Goal: Transaction & Acquisition: Purchase product/service

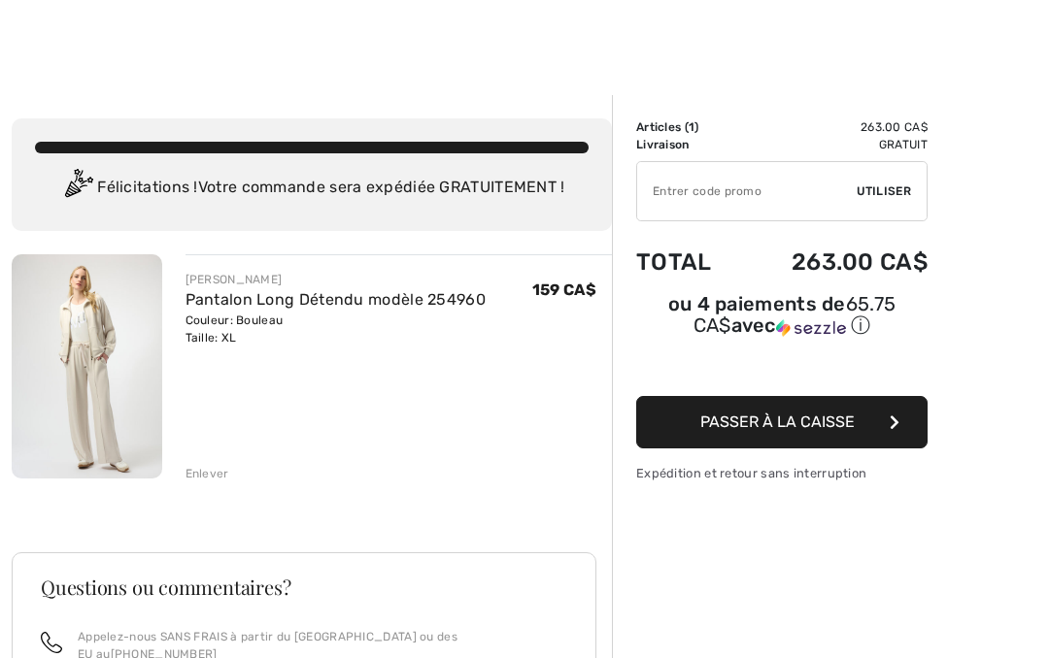
click at [203, 470] on div "Enlever" at bounding box center [207, 473] width 44 height 17
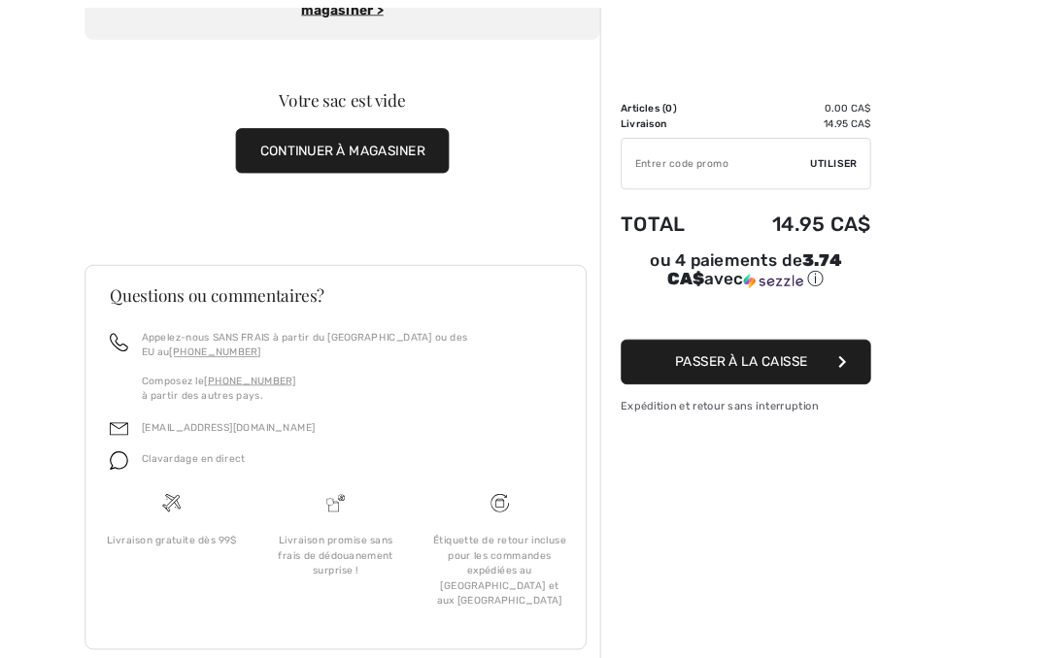
scroll to position [240, 0]
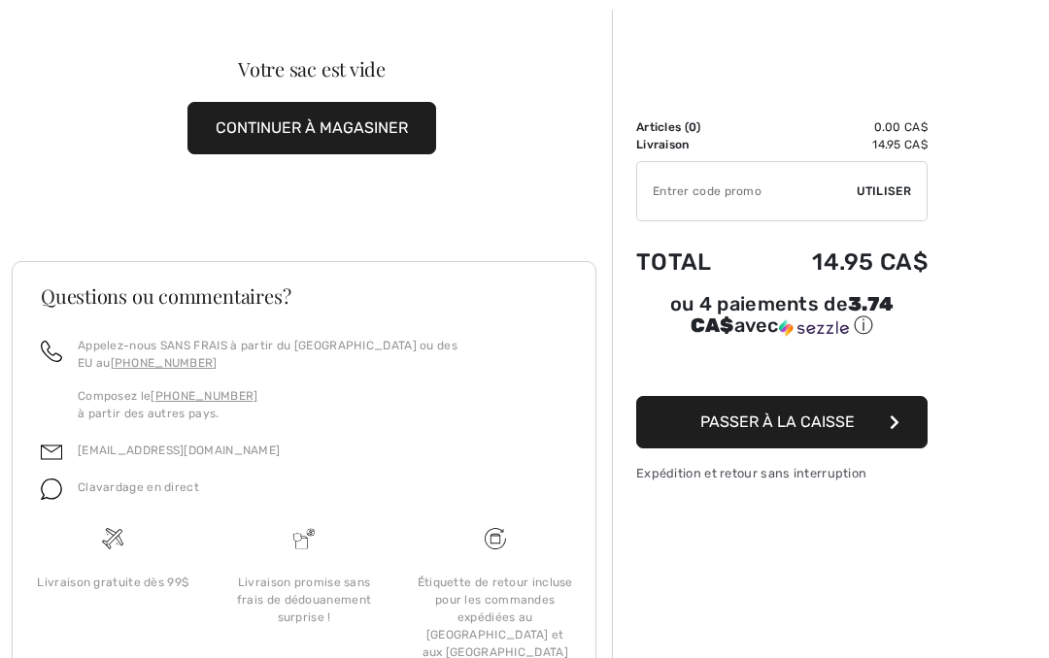
click at [398, 123] on button "CONTINUER À MAGASINER" at bounding box center [311, 128] width 249 height 52
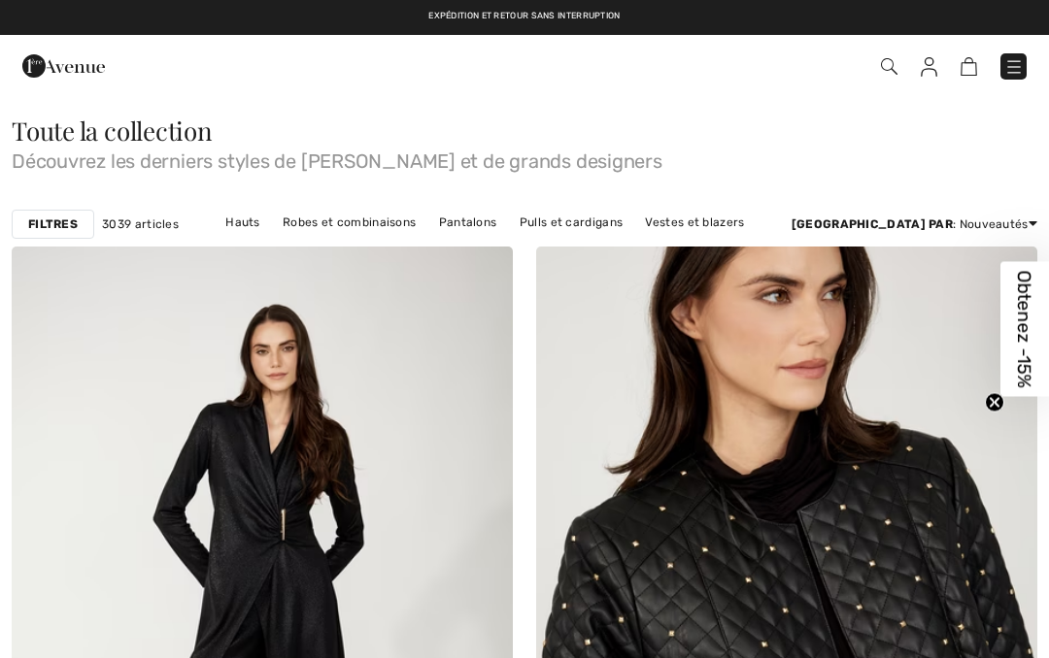
checkbox input "true"
click at [263, 226] on link "Hauts" at bounding box center [243, 222] width 54 height 25
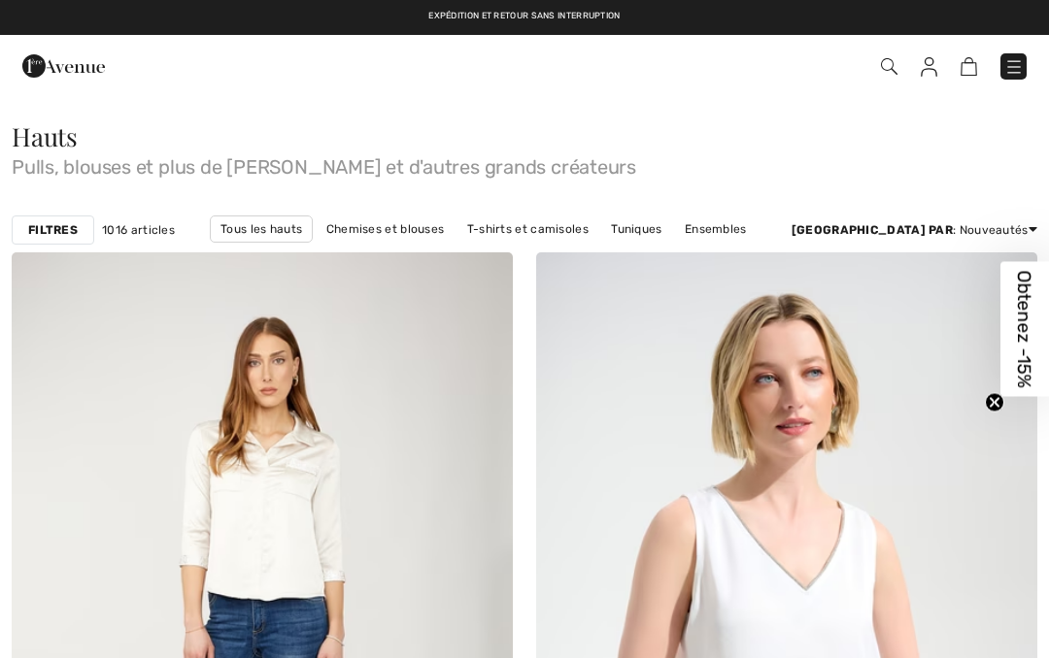
checkbox input "true"
click at [54, 230] on strong "Filtres" at bounding box center [53, 229] width 50 height 17
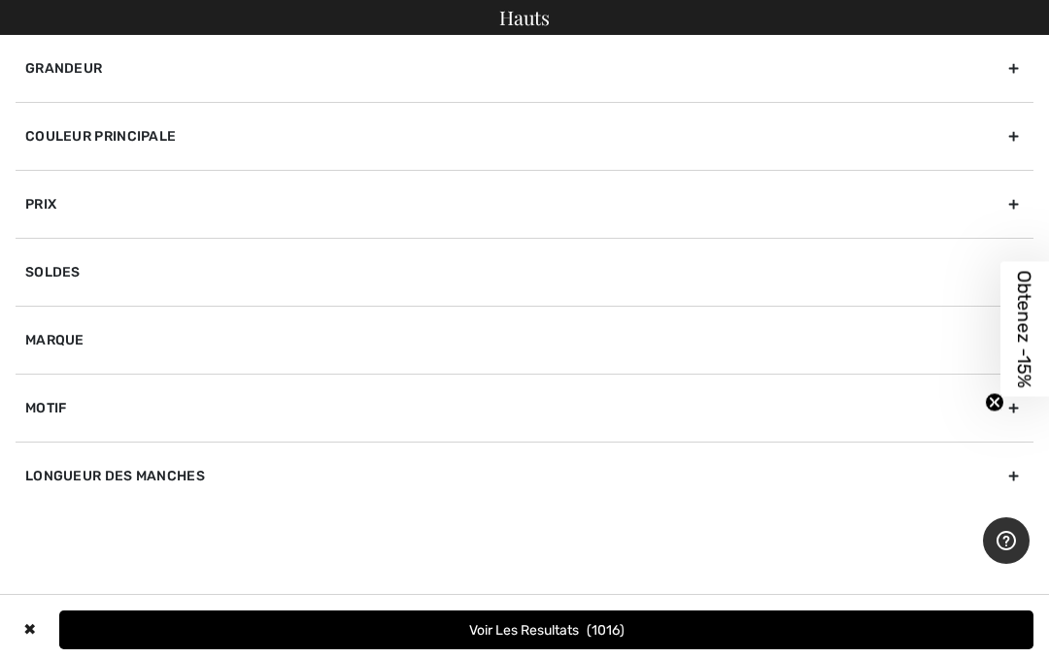
click at [386, 252] on div "Soldes" at bounding box center [525, 272] width 1018 height 68
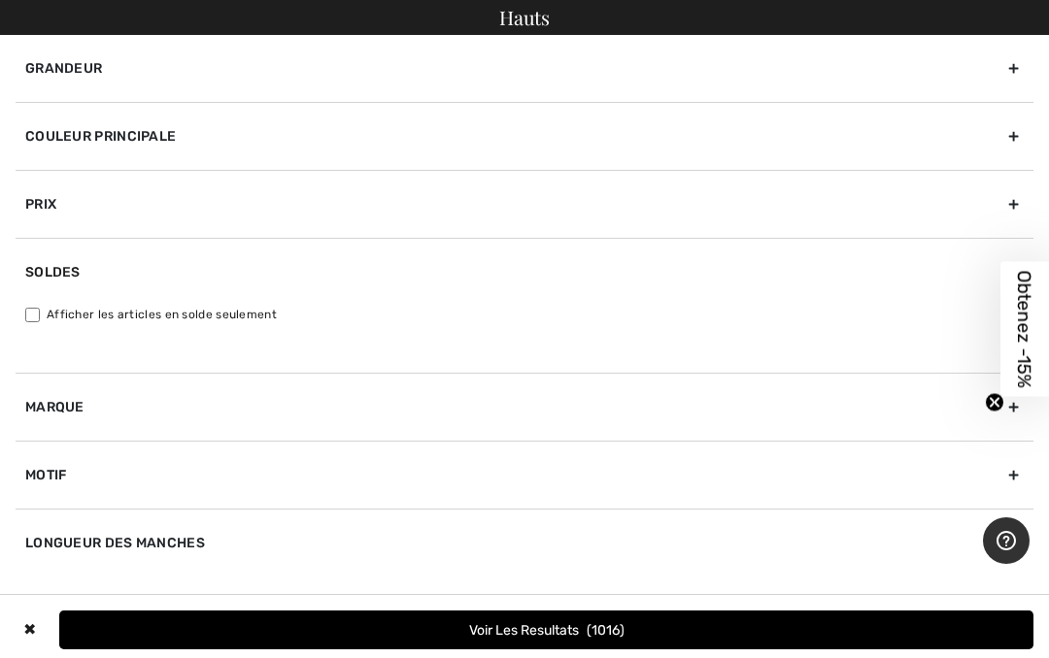
click at [359, 70] on div "Grandeur" at bounding box center [525, 68] width 1018 height 67
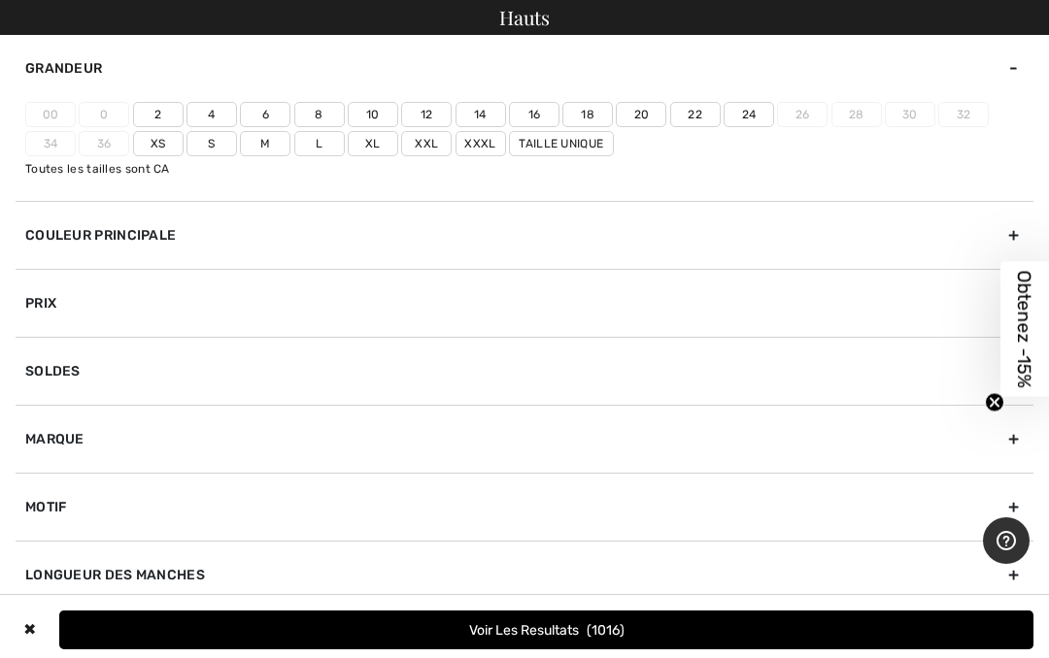
click at [416, 145] on label "Xxl" at bounding box center [426, 143] width 50 height 25
click at [0, 0] on input"] "Xxl" at bounding box center [0, 0] width 0 height 0
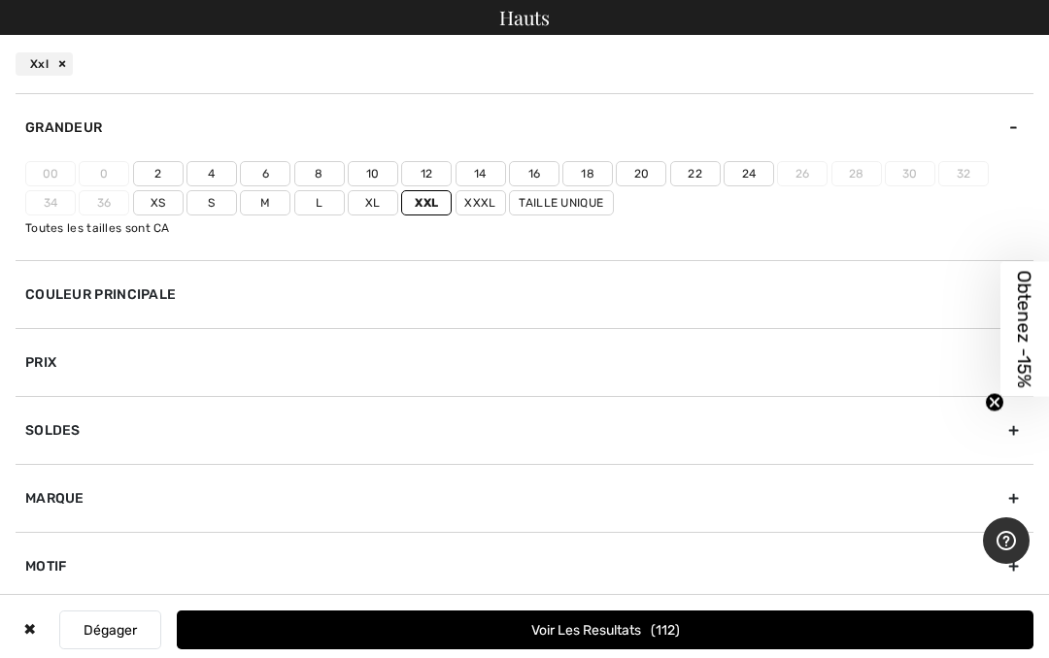
click at [651, 631] on button "Voir les resultats 112" at bounding box center [605, 630] width 856 height 39
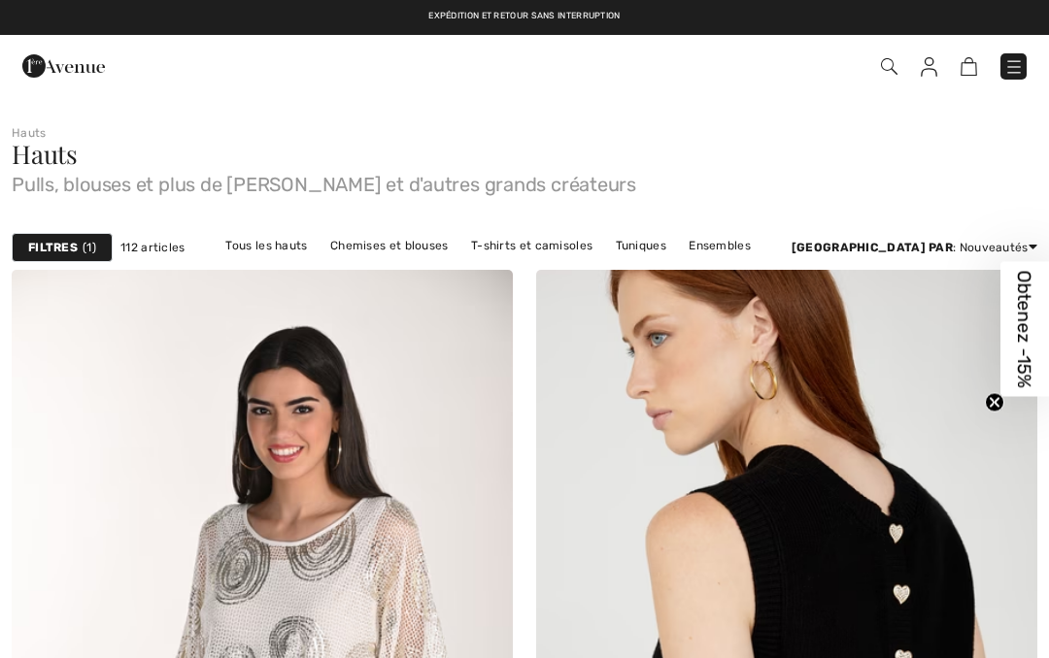
checkbox input "true"
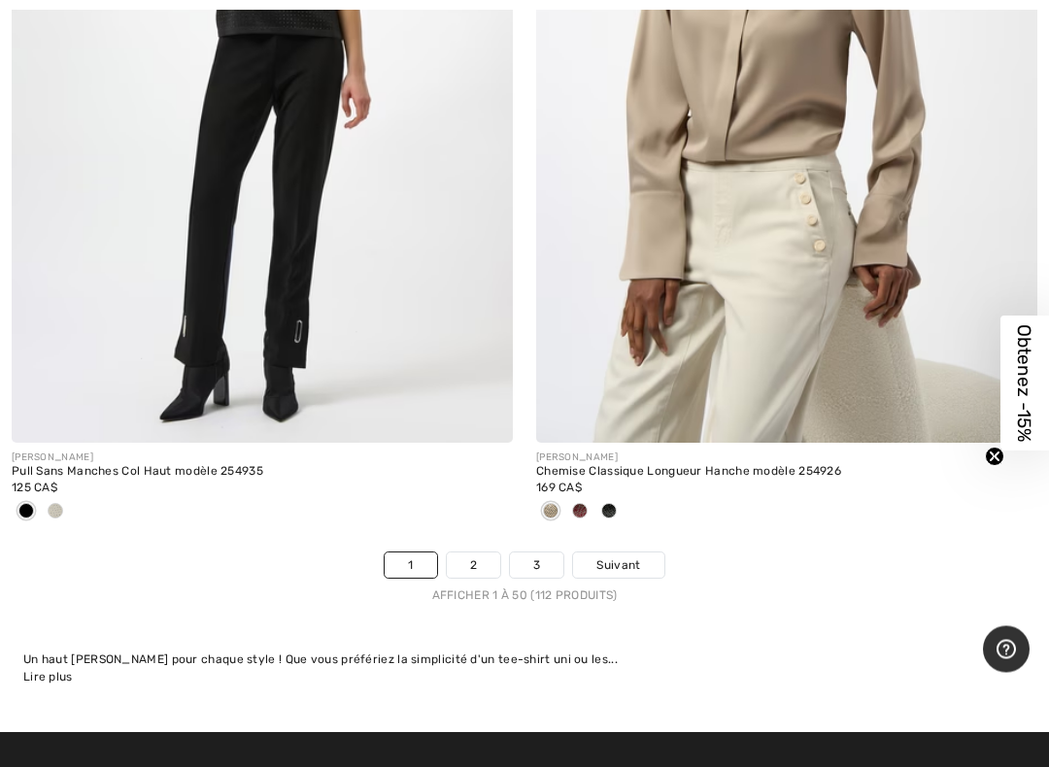
scroll to position [21680, 0]
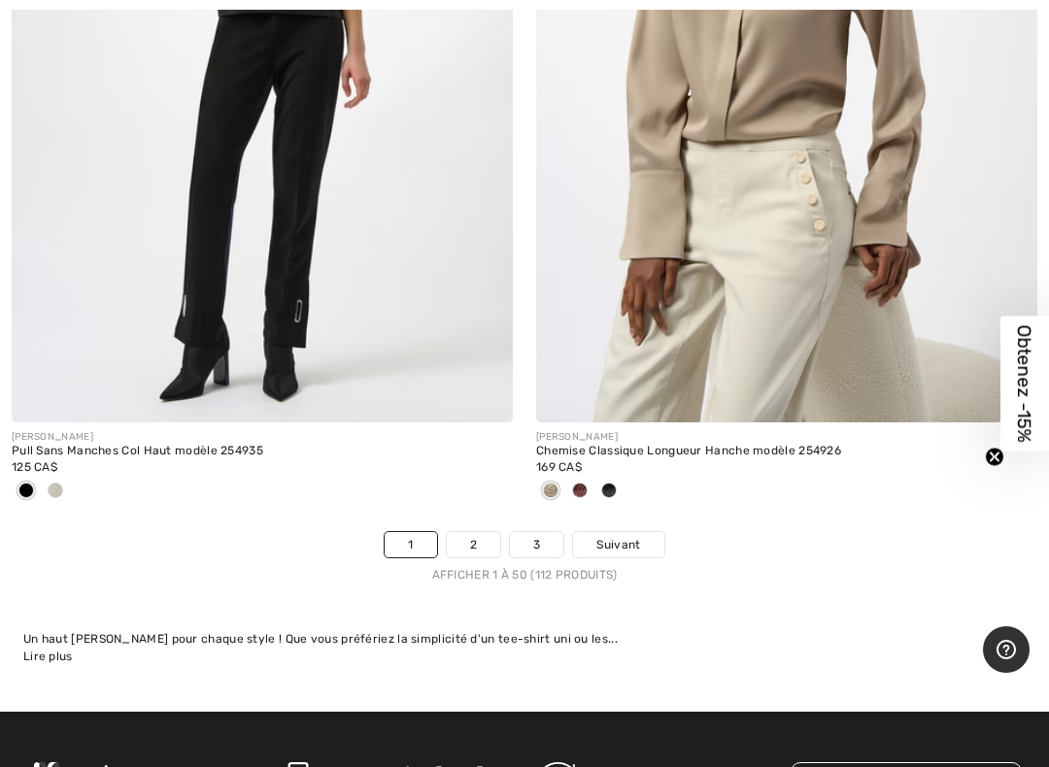
click at [629, 536] on span "Suivant" at bounding box center [618, 544] width 44 height 17
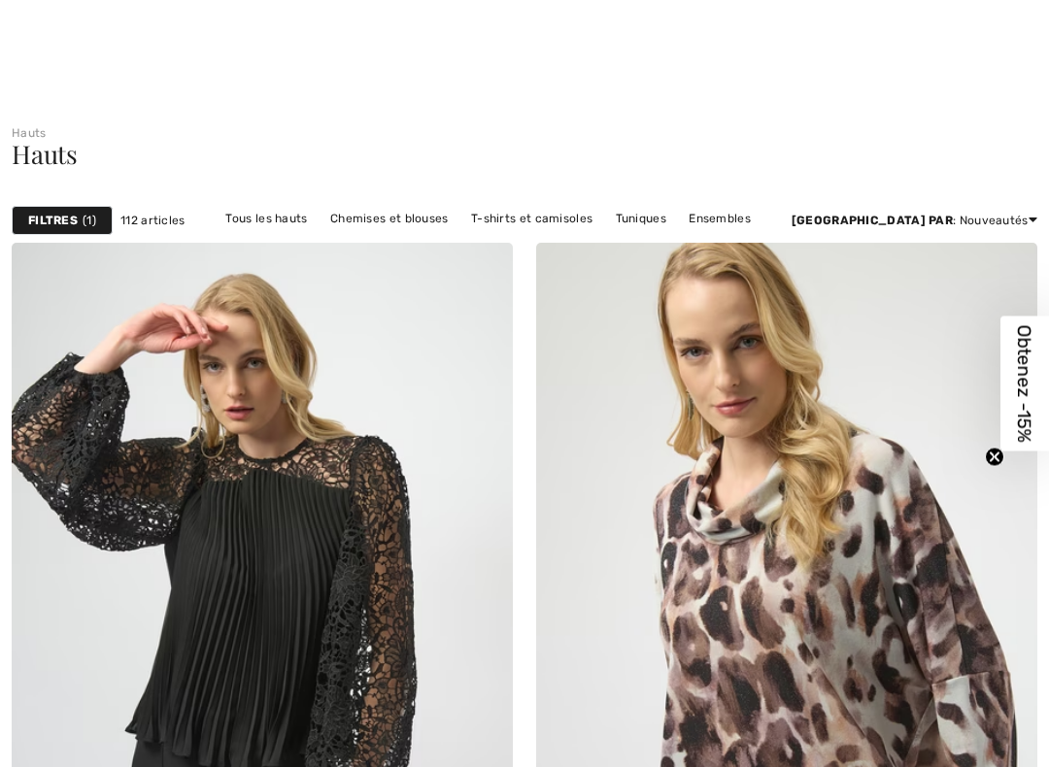
checkbox input "true"
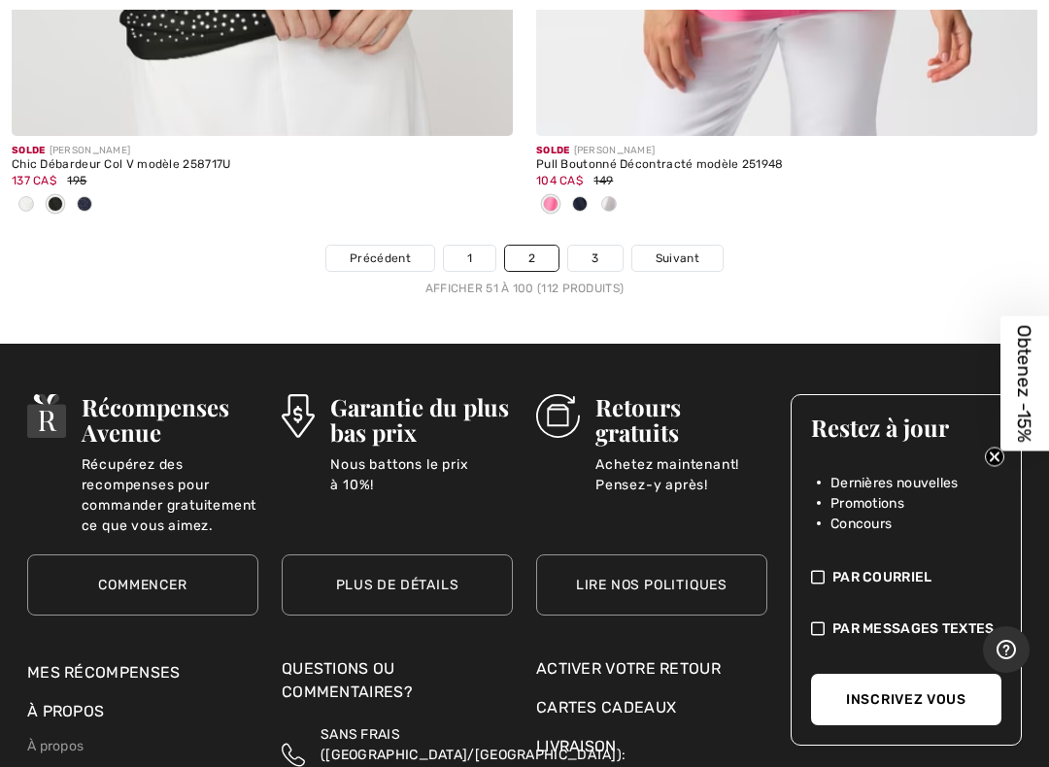
scroll to position [22042, 0]
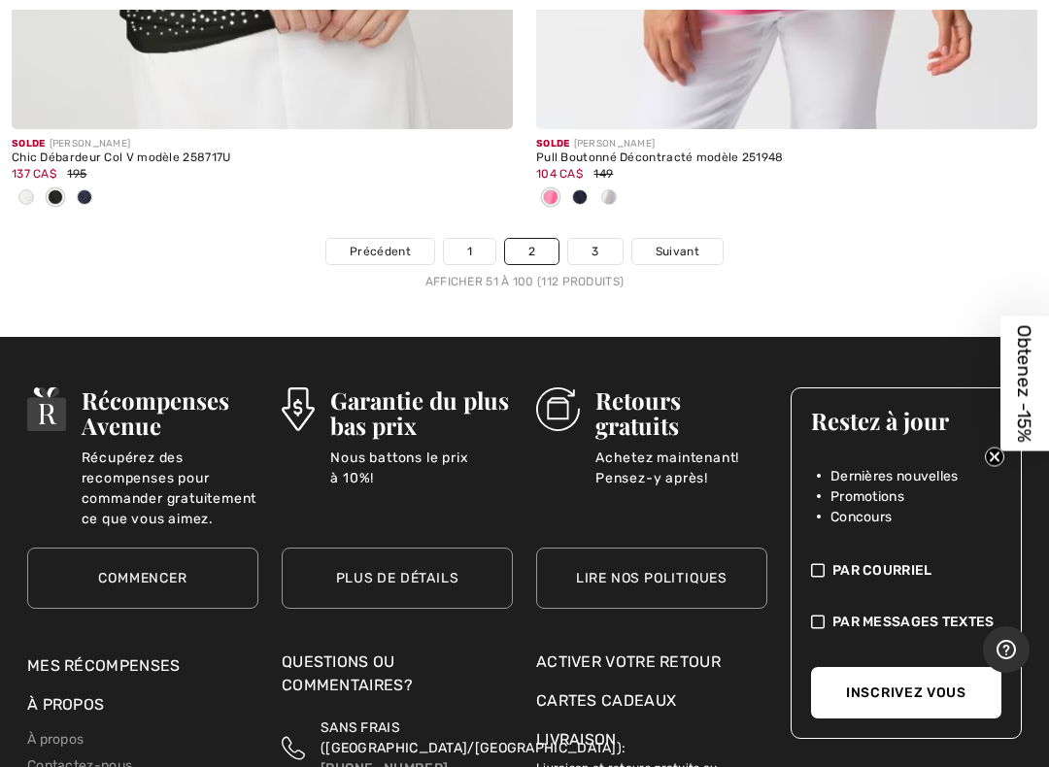
click at [601, 239] on link "3" at bounding box center [594, 251] width 53 height 25
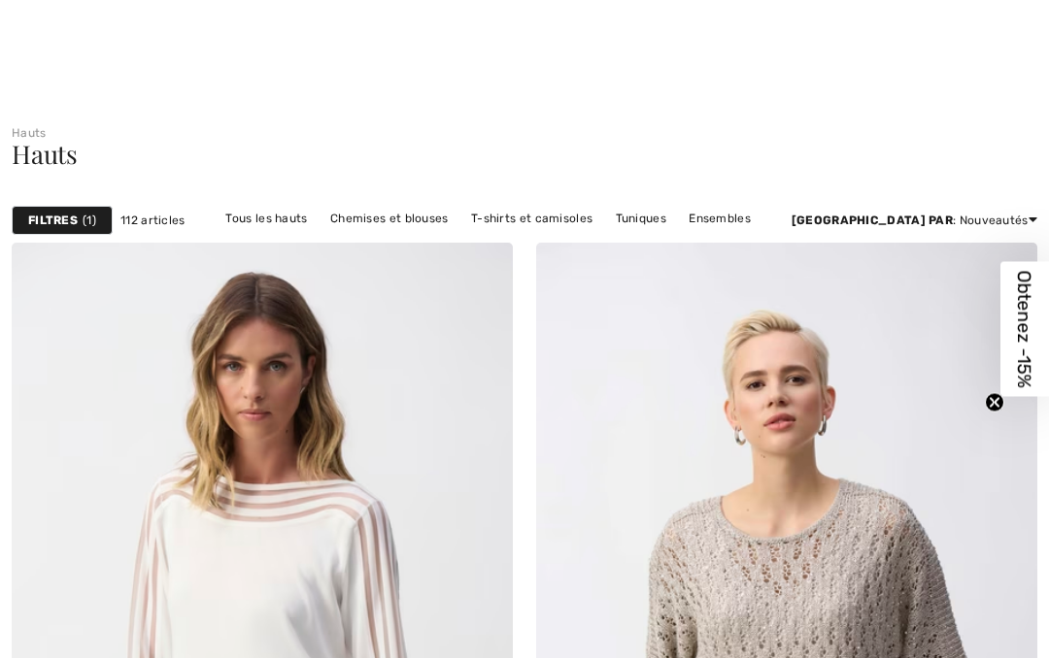
checkbox input "true"
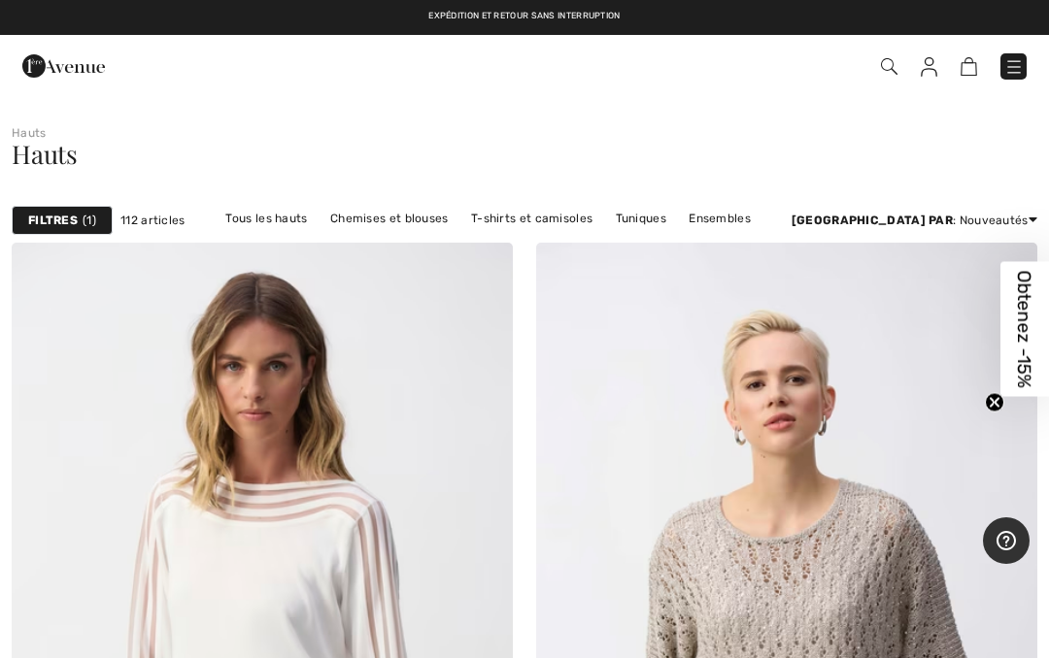
click at [317, 216] on link "Tous les hauts" at bounding box center [266, 218] width 101 height 25
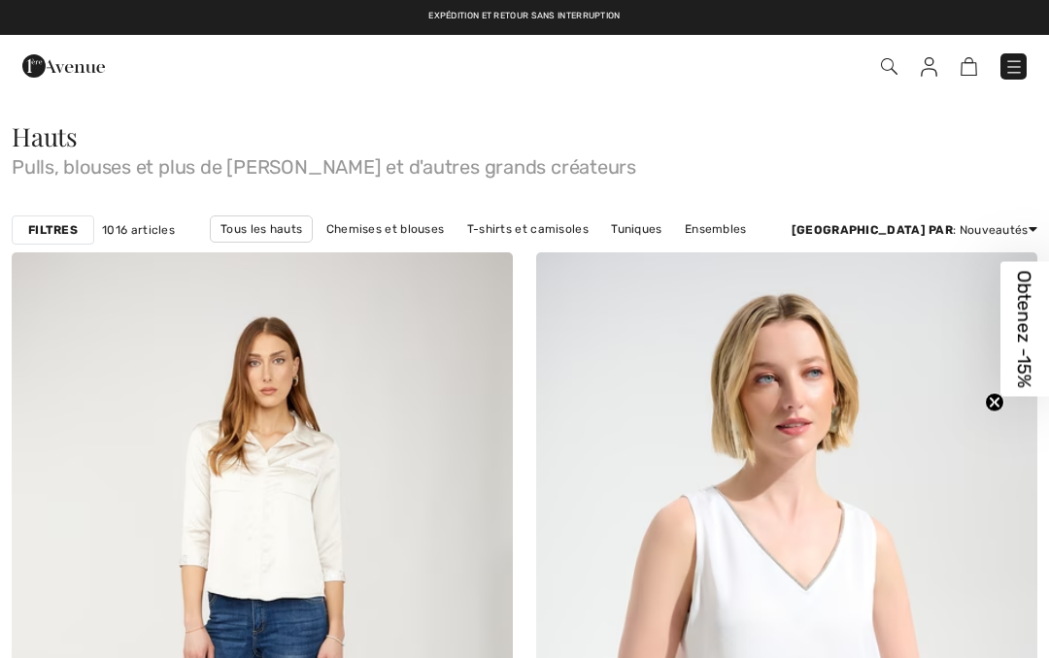
checkbox input "true"
click at [60, 235] on strong "Filtres" at bounding box center [53, 229] width 50 height 17
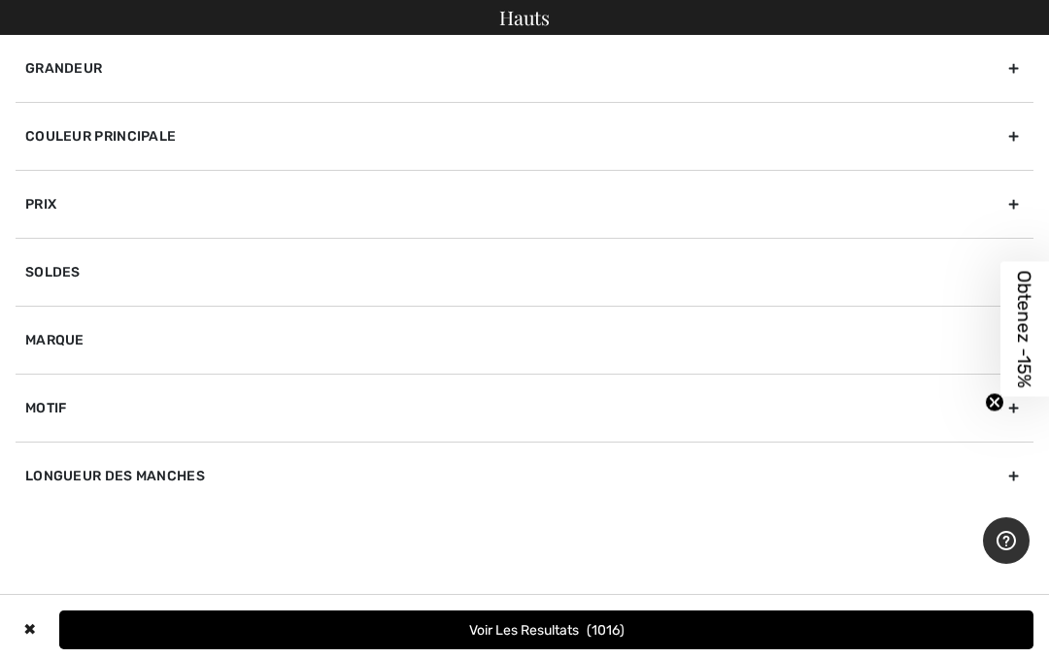
click at [945, 68] on div "Grandeur" at bounding box center [525, 68] width 1018 height 67
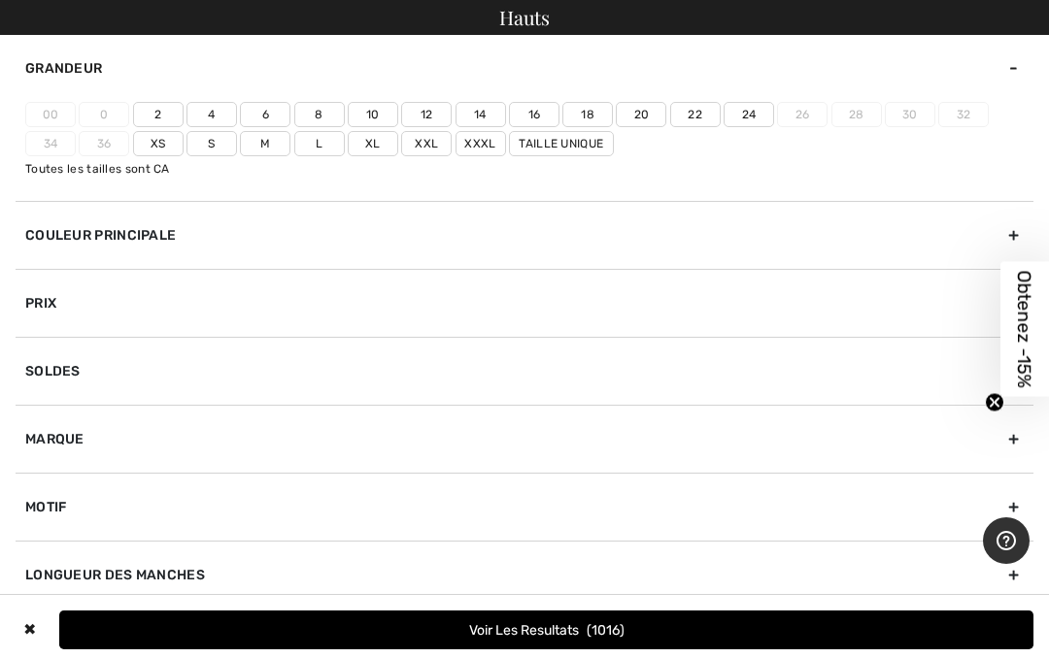
click at [421, 140] on label "Xxl" at bounding box center [426, 143] width 50 height 25
click at [0, 0] on input"] "Xxl" at bounding box center [0, 0] width 0 height 0
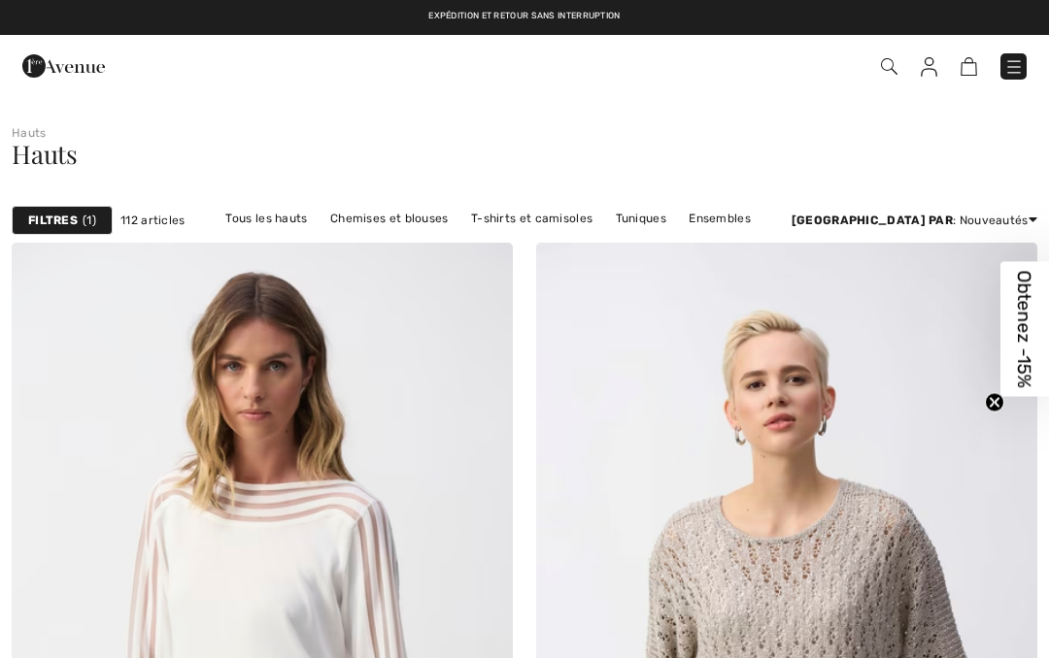
checkbox input "true"
click at [1020, 67] on img at bounding box center [1013, 66] width 19 height 19
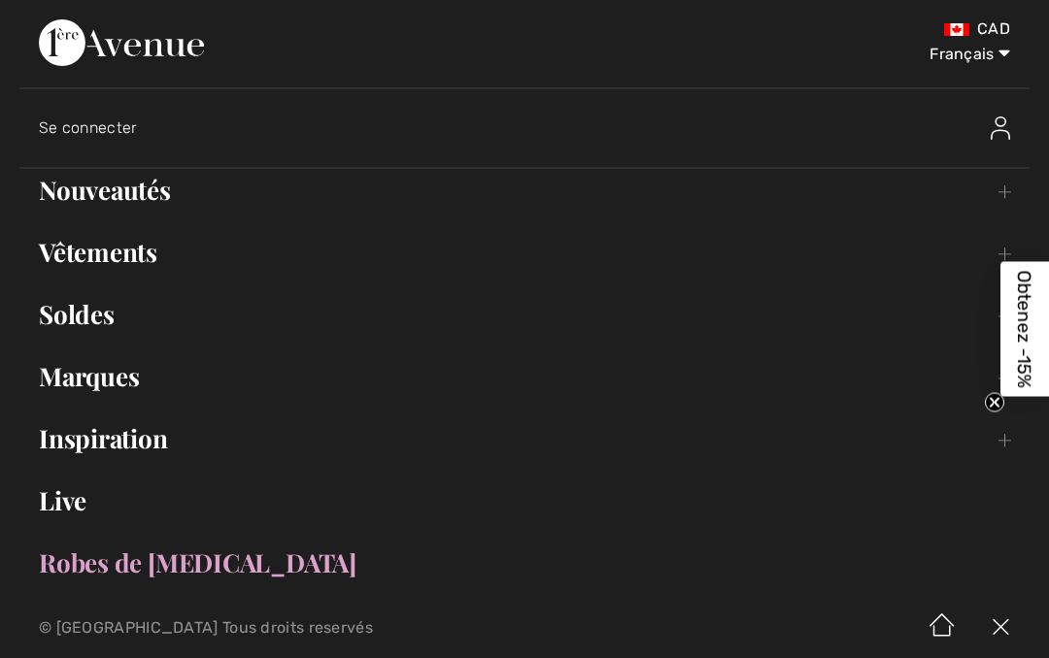
click at [150, 250] on link "Vêtements Toggle submenu" at bounding box center [524, 252] width 1010 height 43
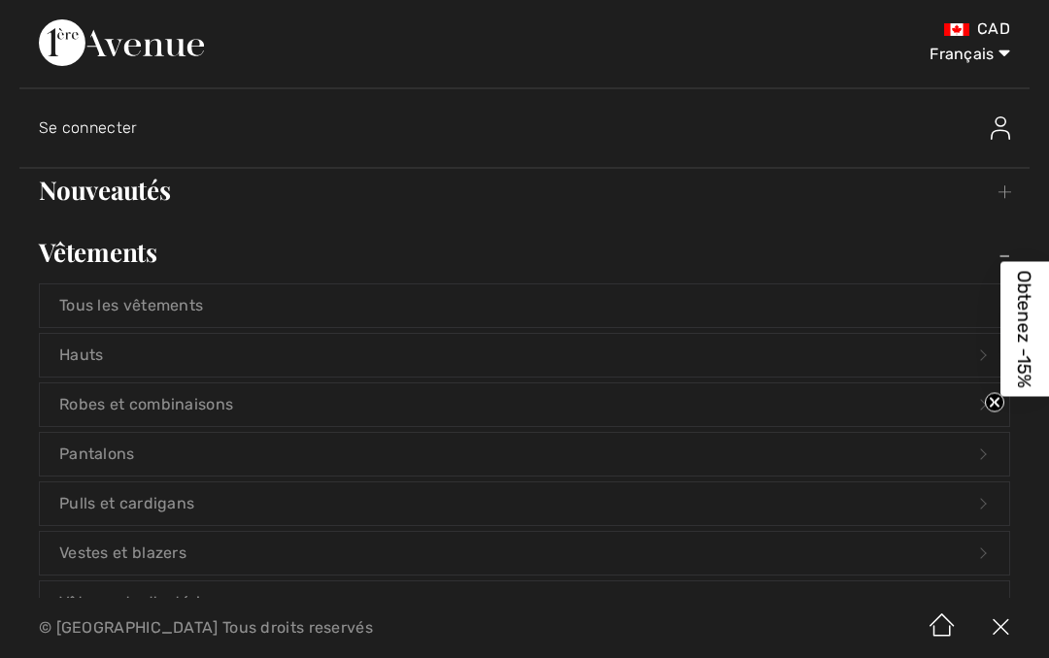
click at [233, 359] on link "Hauts Open submenu" at bounding box center [524, 355] width 969 height 43
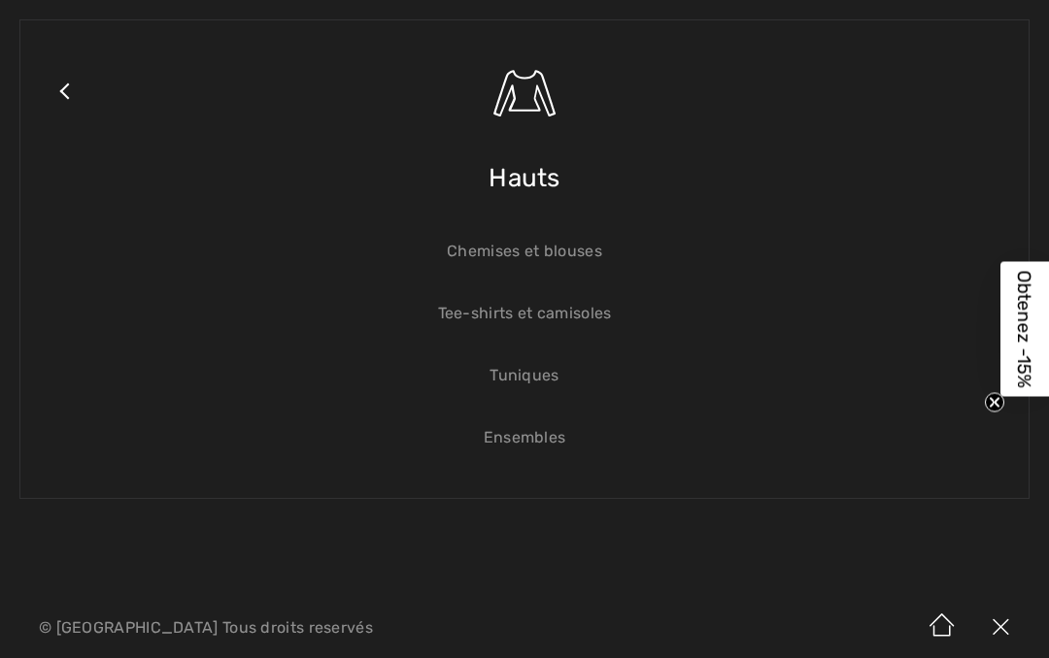
click at [572, 252] on link "Chemises et blouses" at bounding box center [524, 251] width 969 height 43
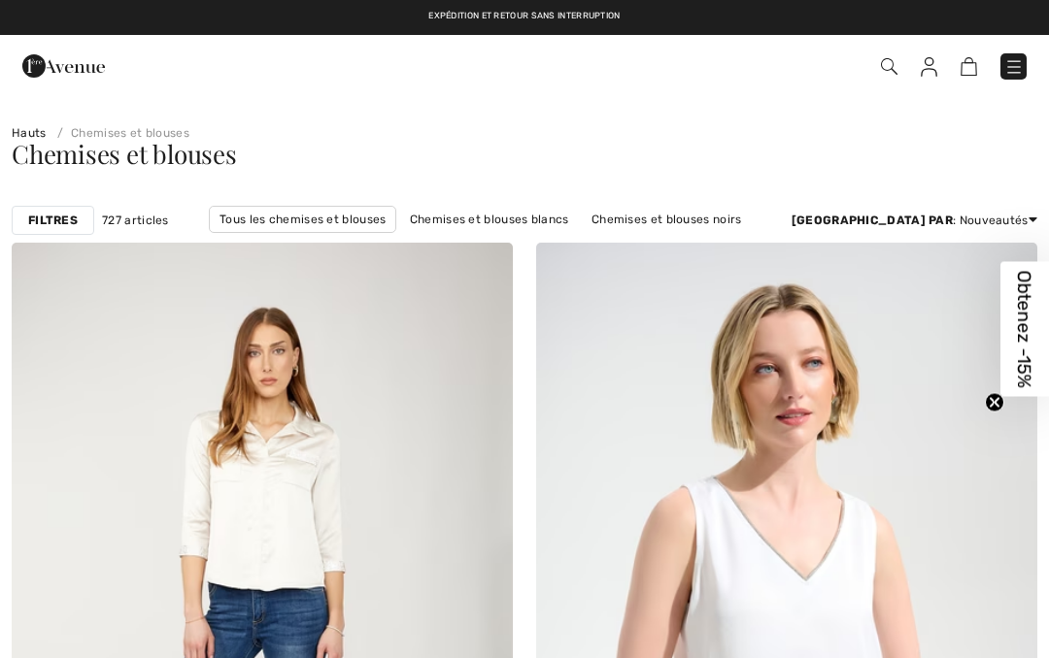
checkbox input "true"
click at [1014, 65] on img at bounding box center [1013, 66] width 19 height 19
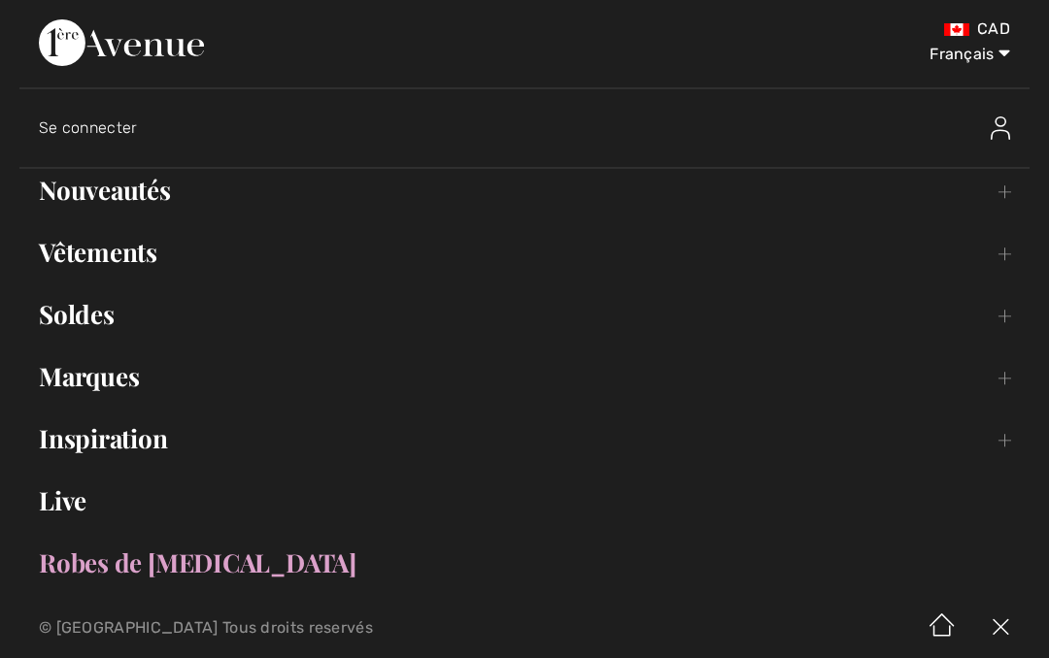
click at [568, 240] on link "Vêtements Toggle submenu" at bounding box center [524, 252] width 1010 height 43
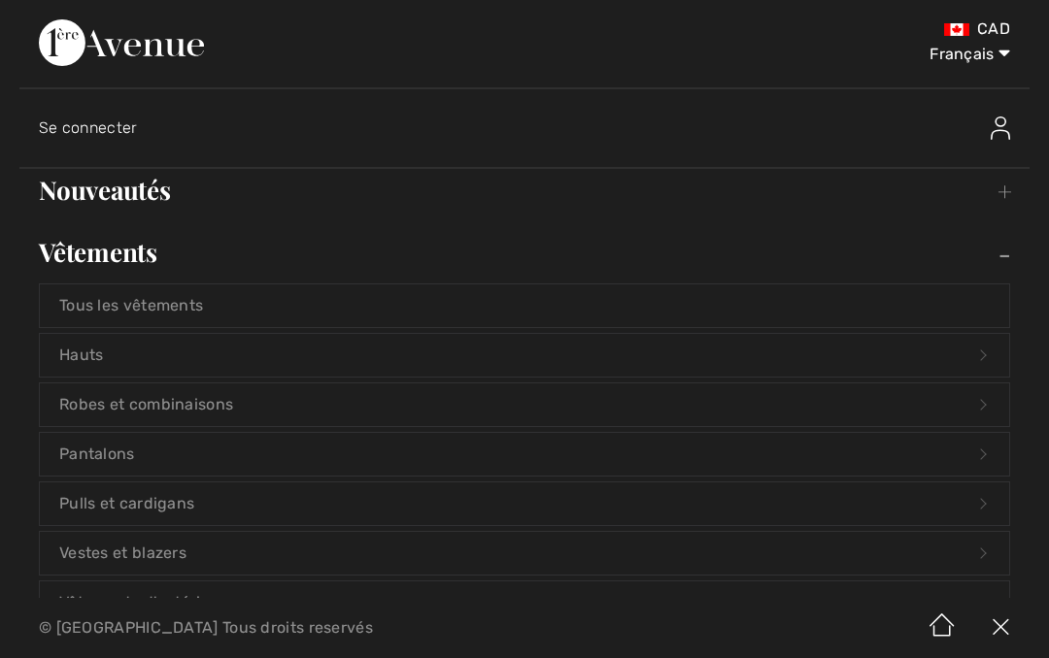
click at [120, 354] on link "Hauts Open submenu" at bounding box center [524, 355] width 969 height 43
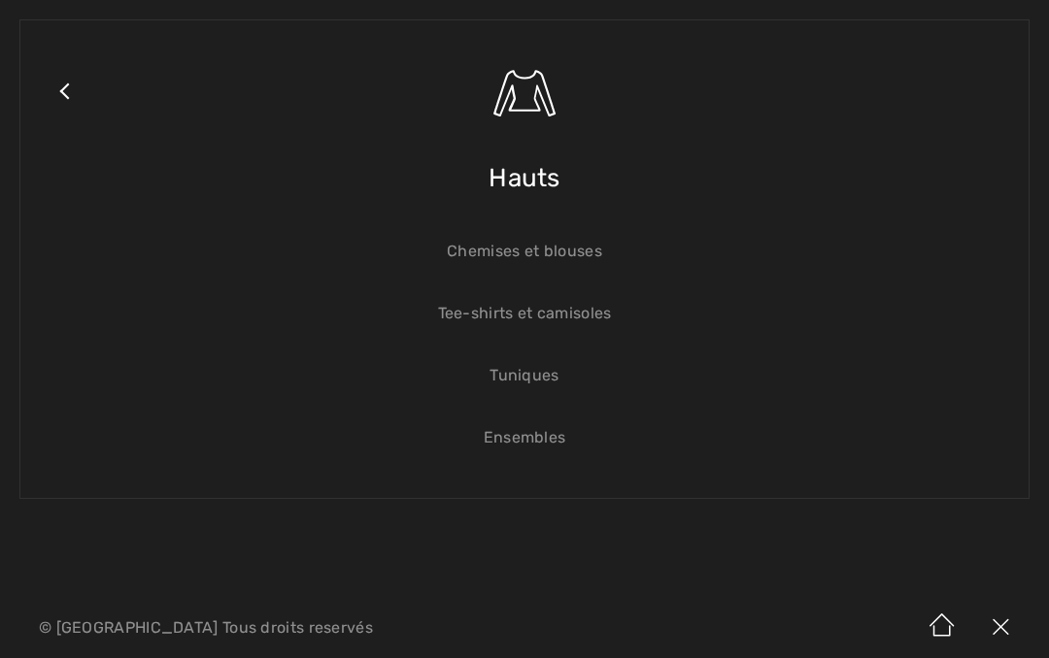
click at [550, 378] on link "Tuniques" at bounding box center [524, 375] width 969 height 43
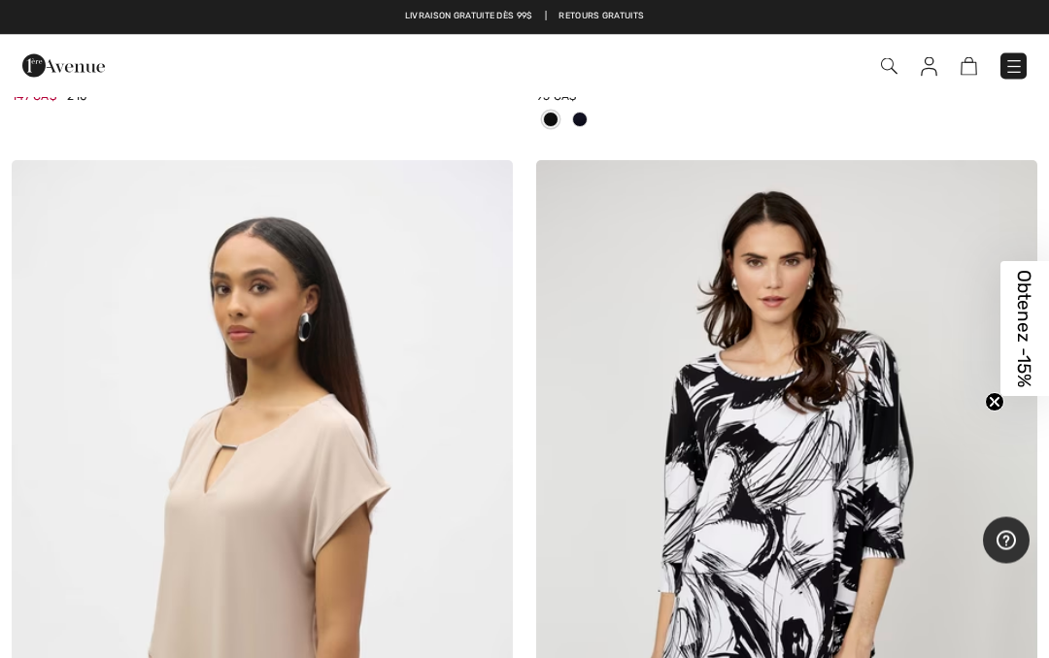
click at [1009, 69] on img at bounding box center [1013, 66] width 19 height 19
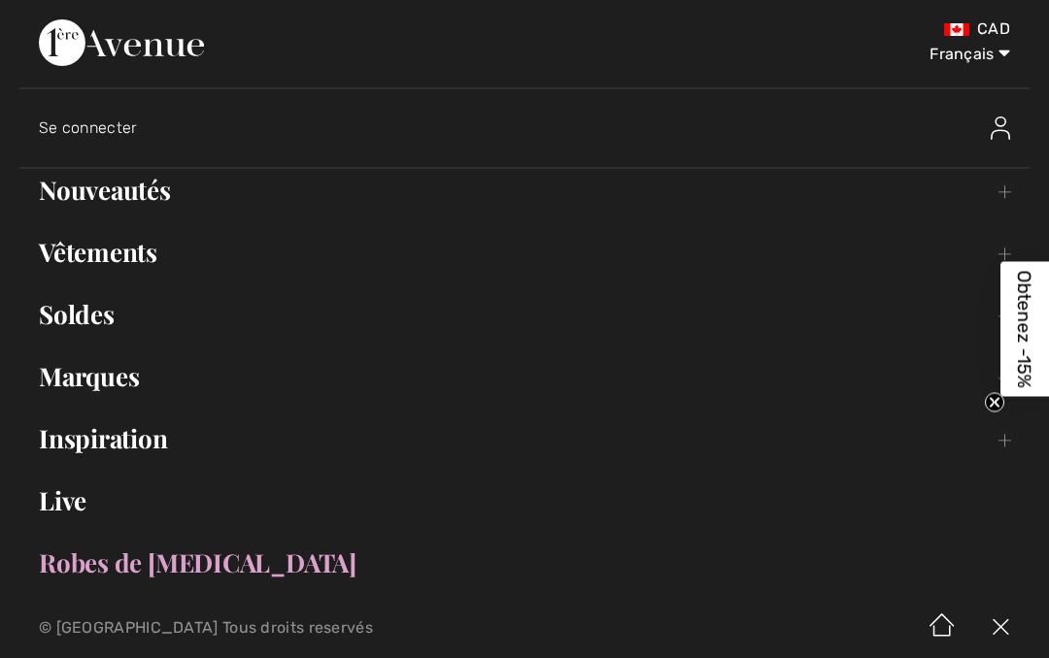
click at [151, 252] on link "Vêtements Toggle submenu" at bounding box center [524, 252] width 1010 height 43
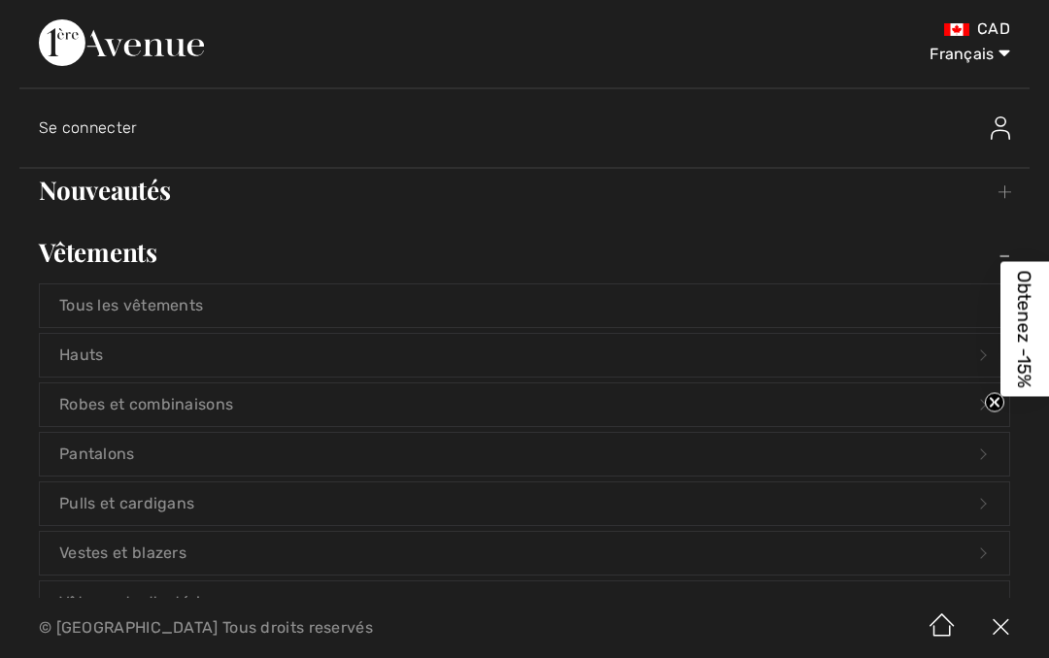
click at [329, 355] on link "Hauts Open submenu" at bounding box center [524, 355] width 969 height 43
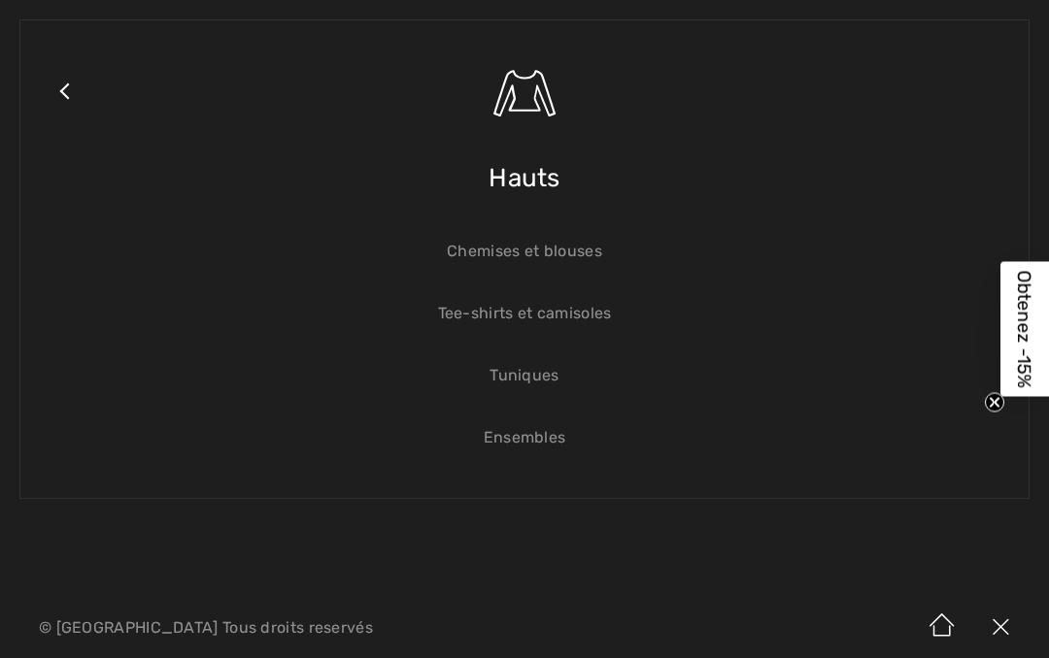
click at [569, 305] on link "Tee-shirts et camisoles" at bounding box center [524, 313] width 969 height 43
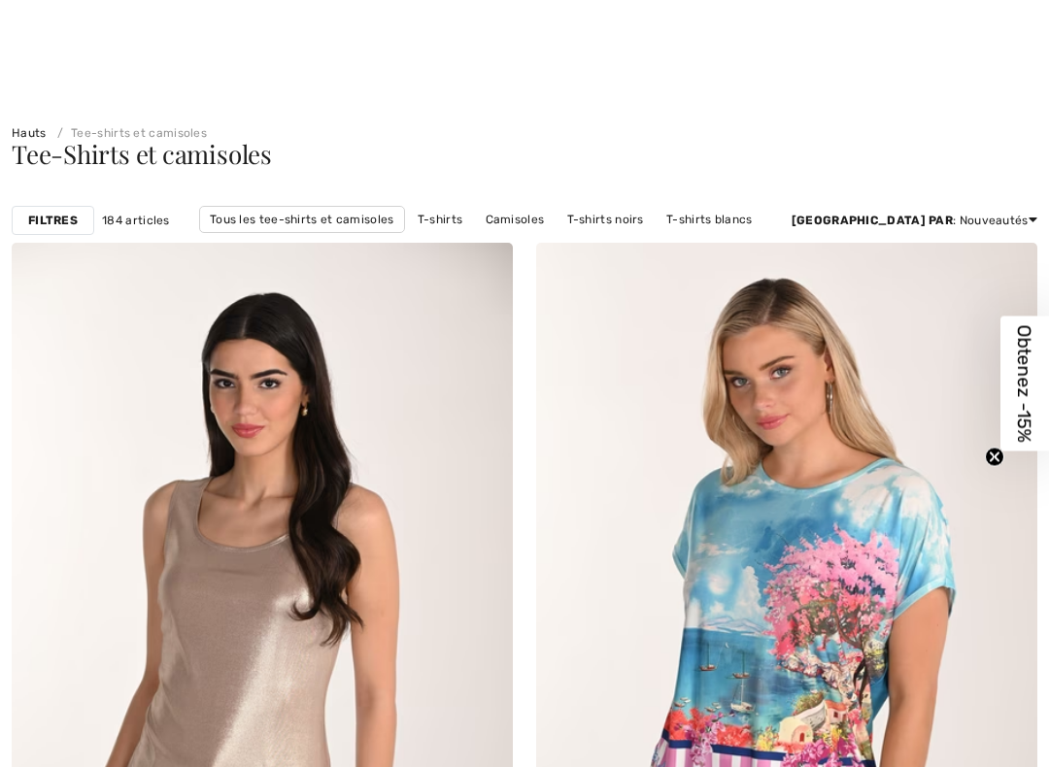
checkbox input "true"
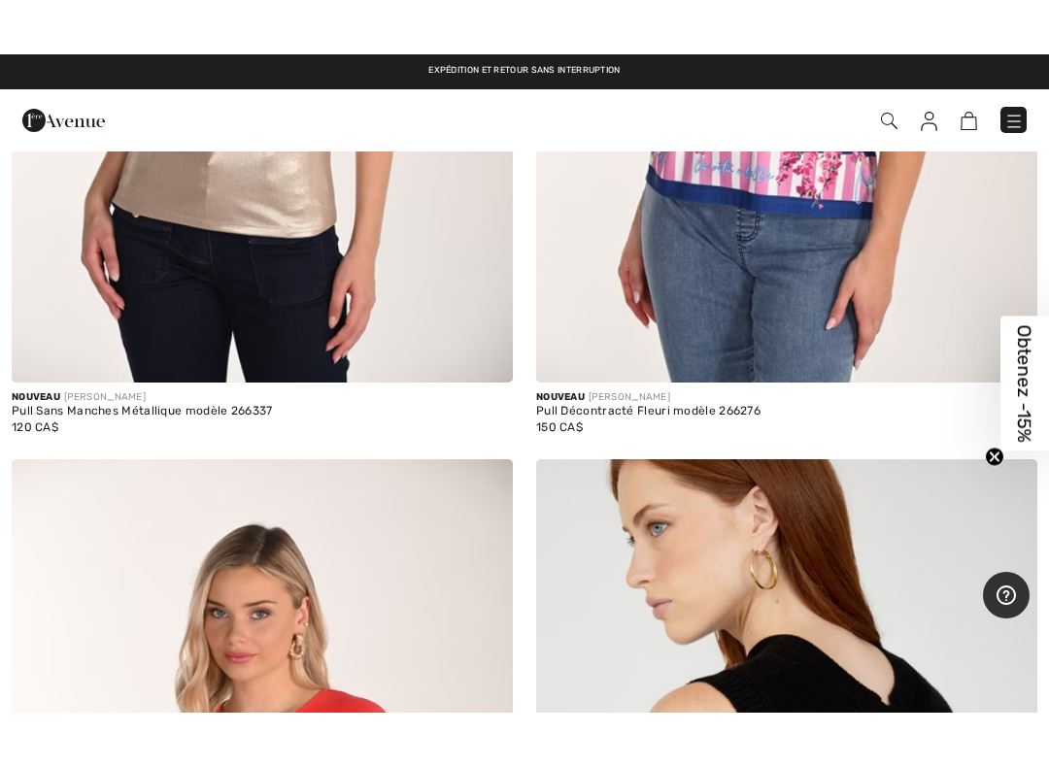
scroll to position [658, 0]
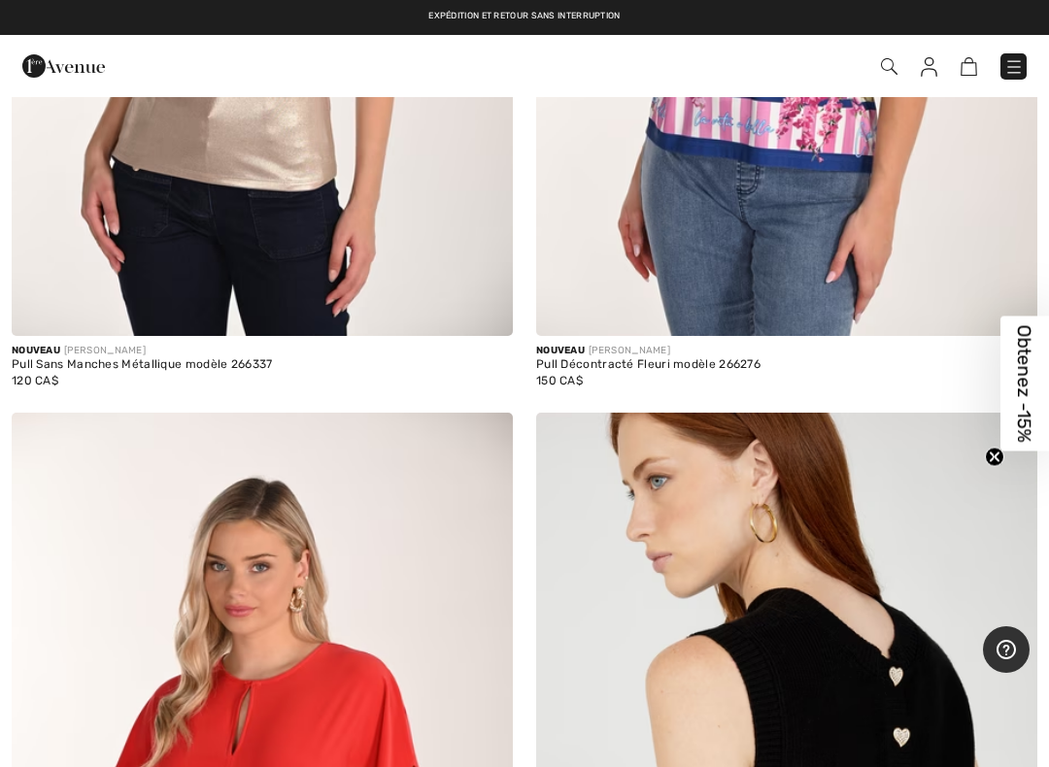
click at [1021, 63] on img at bounding box center [1013, 66] width 19 height 19
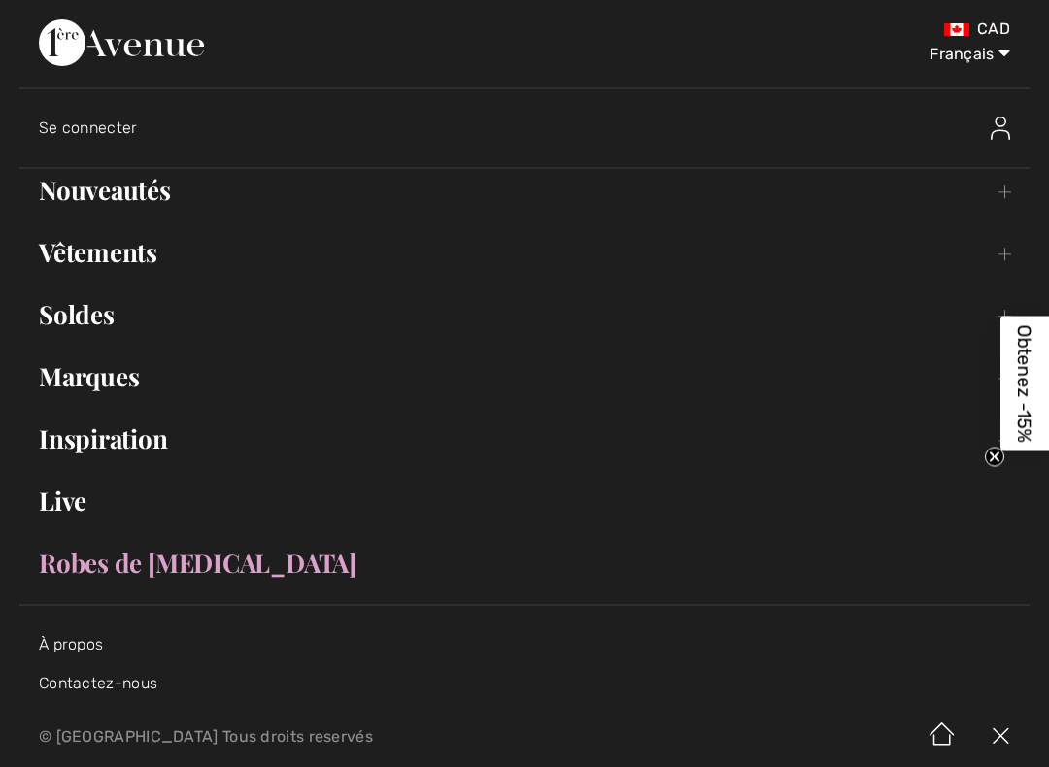
click at [82, 320] on link "Soldes Toggle submenu" at bounding box center [524, 314] width 1010 height 43
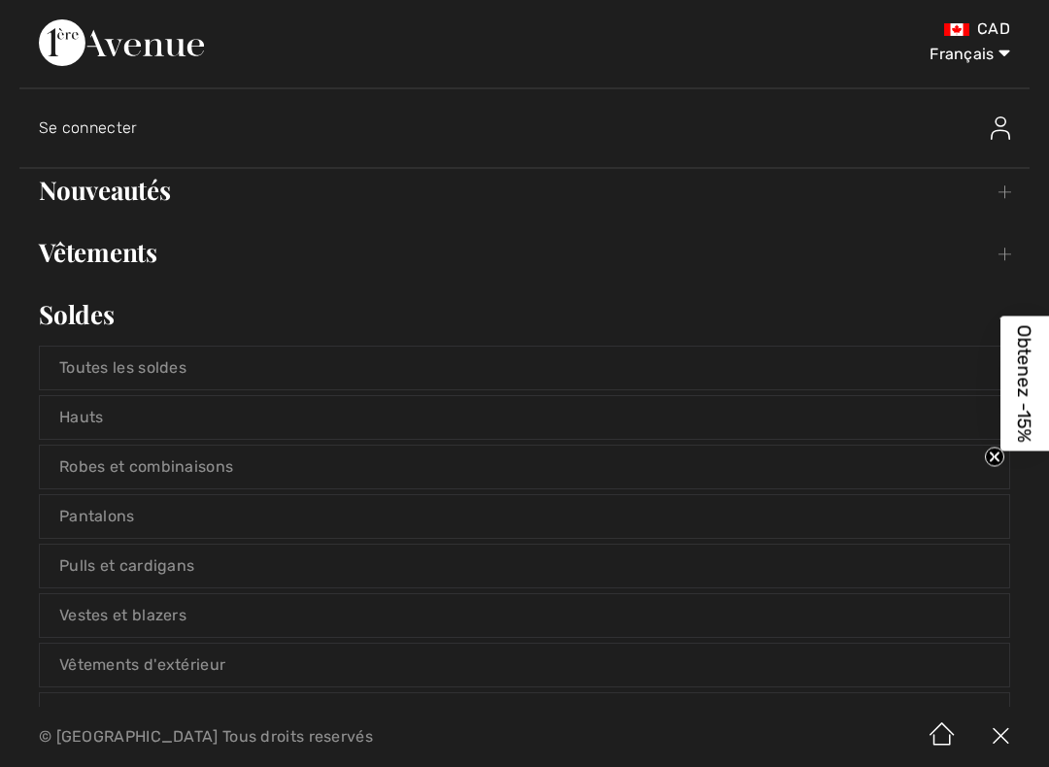
click at [181, 416] on link "Hauts" at bounding box center [524, 417] width 969 height 43
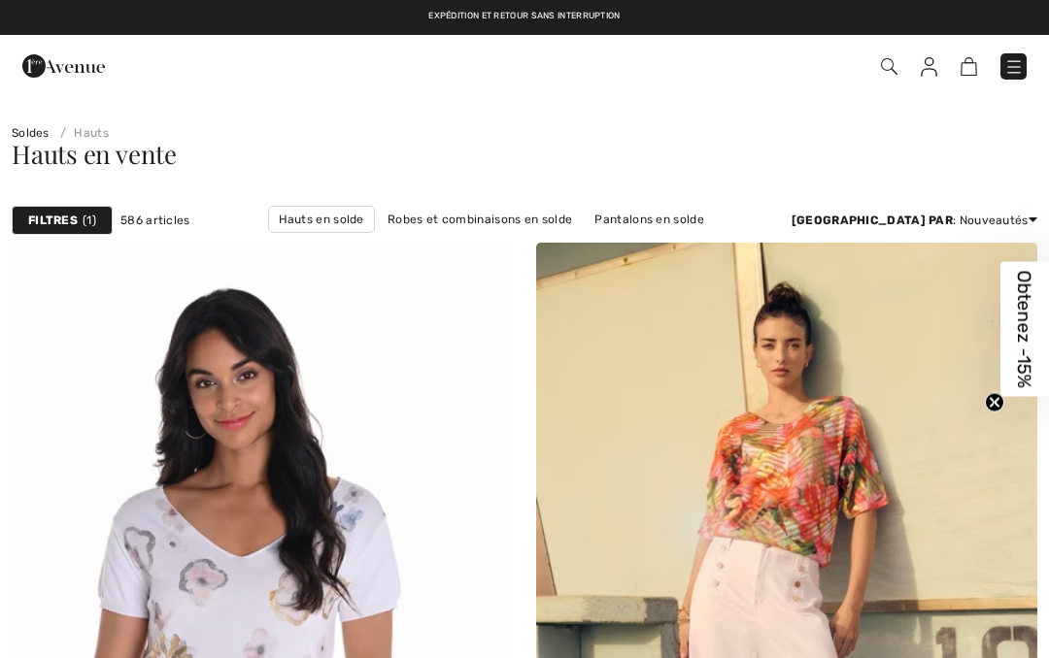
checkbox input "true"
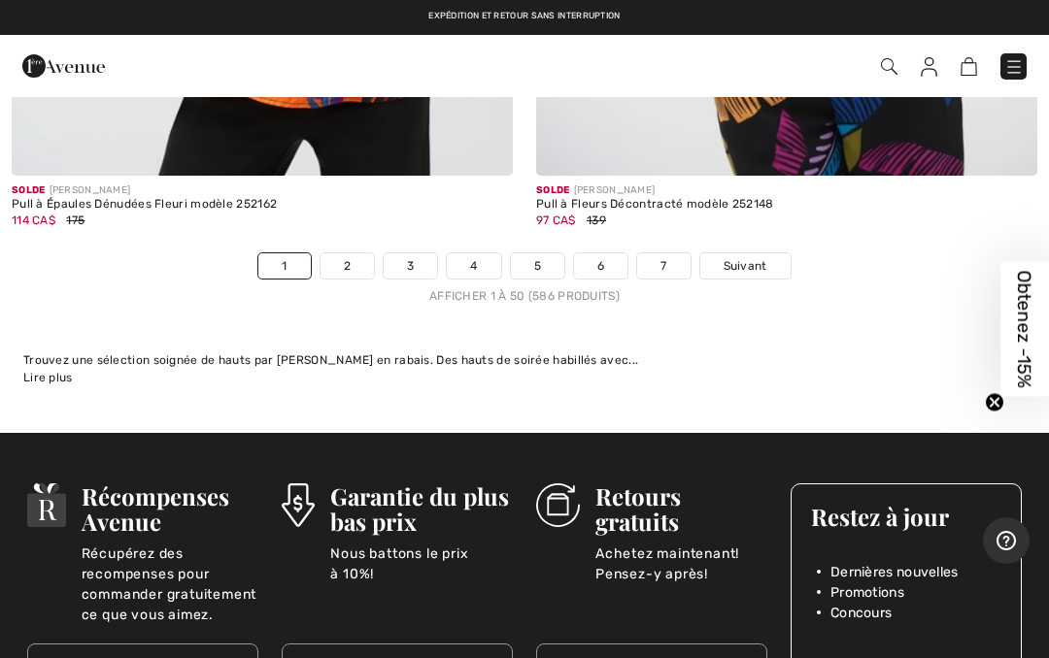
scroll to position [21961, 0]
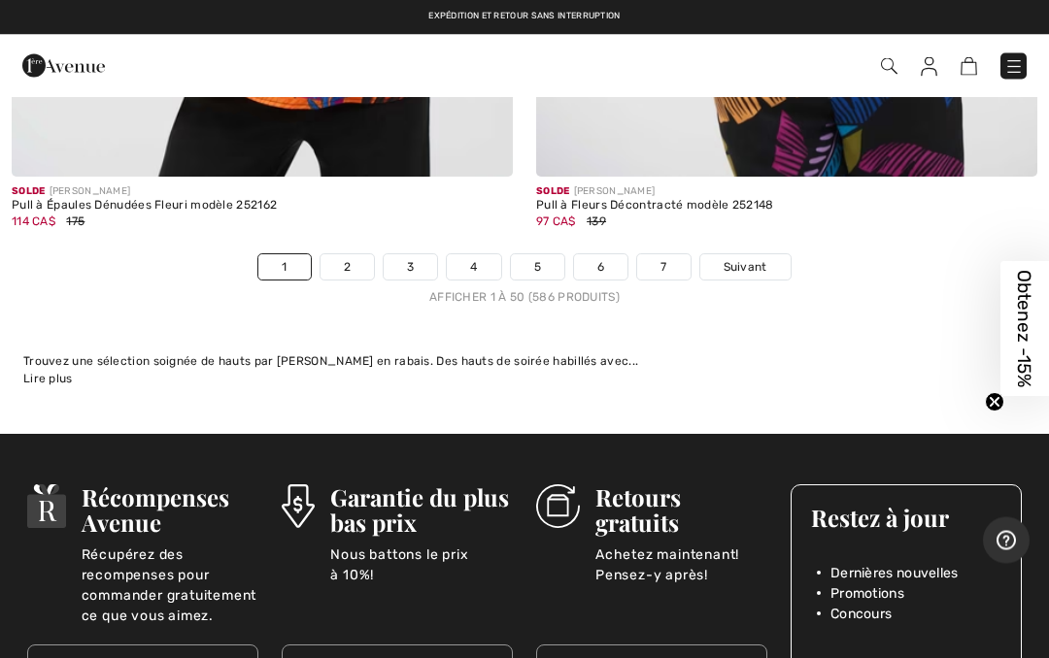
click at [758, 255] on link "Suivant" at bounding box center [745, 267] width 90 height 25
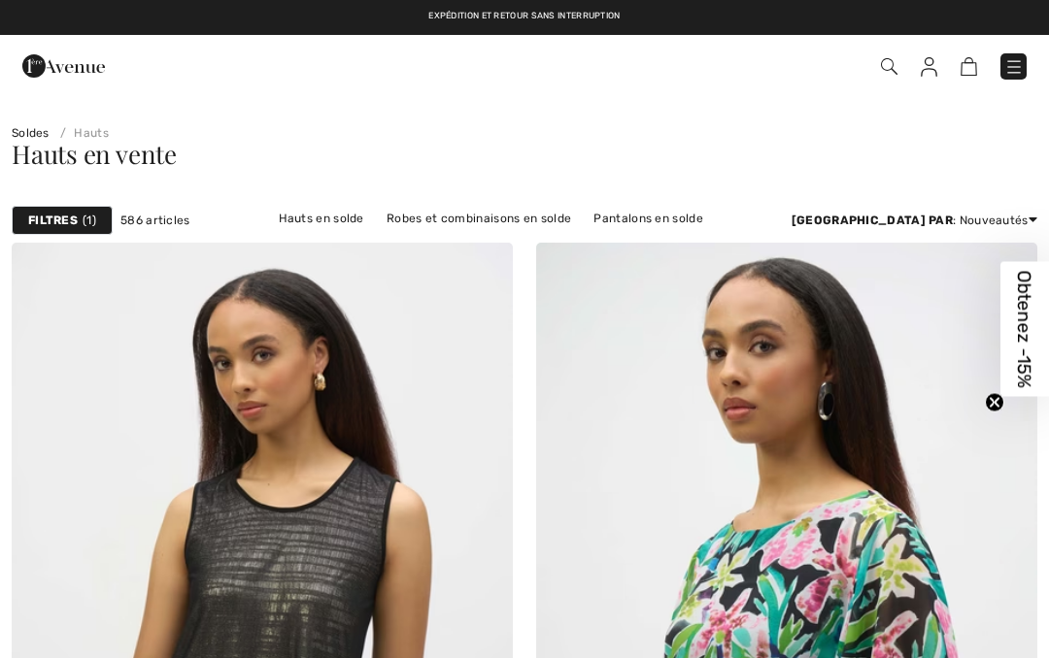
checkbox input "true"
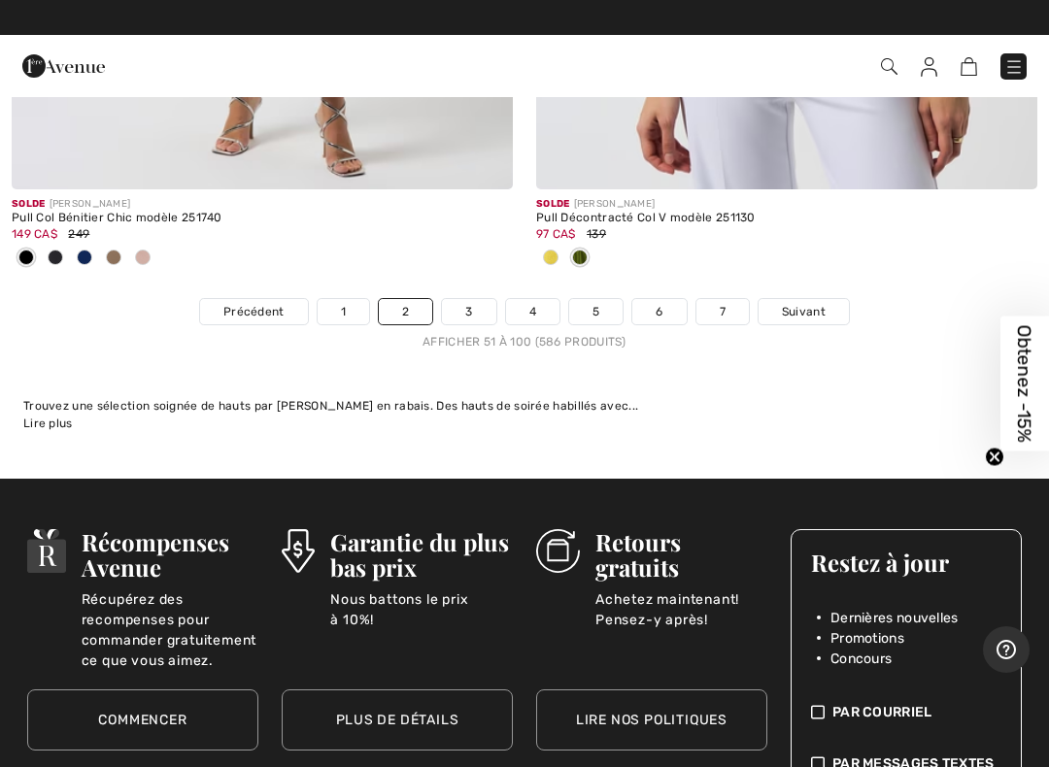
scroll to position [22007, 0]
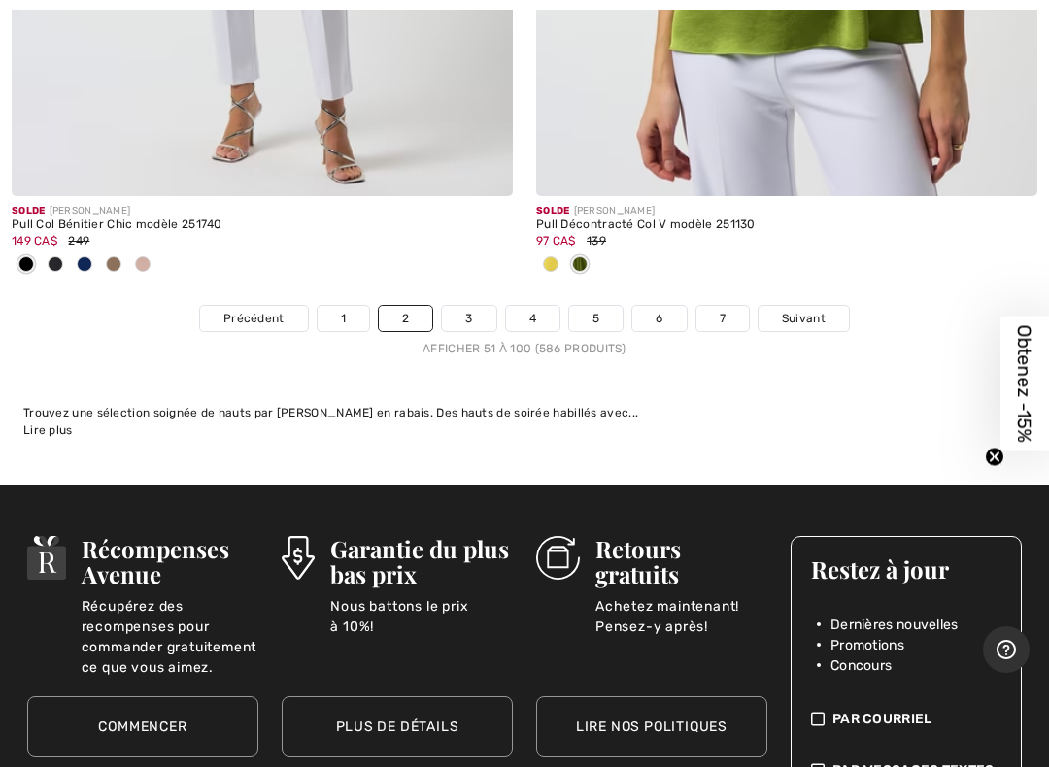
click at [471, 306] on link "3" at bounding box center [468, 318] width 53 height 25
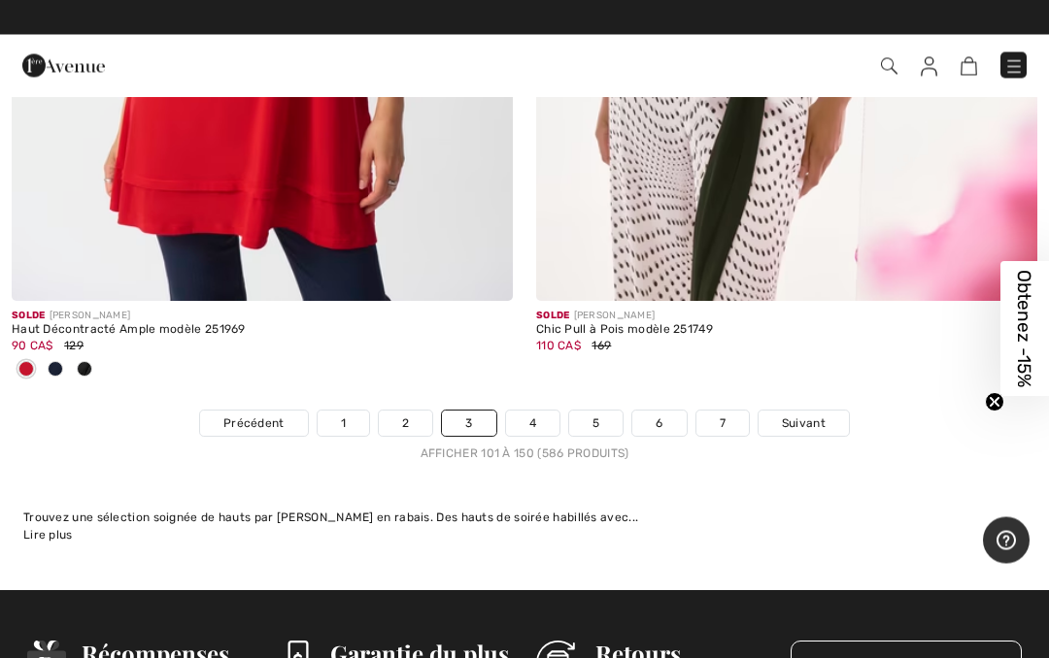
scroll to position [21986, 0]
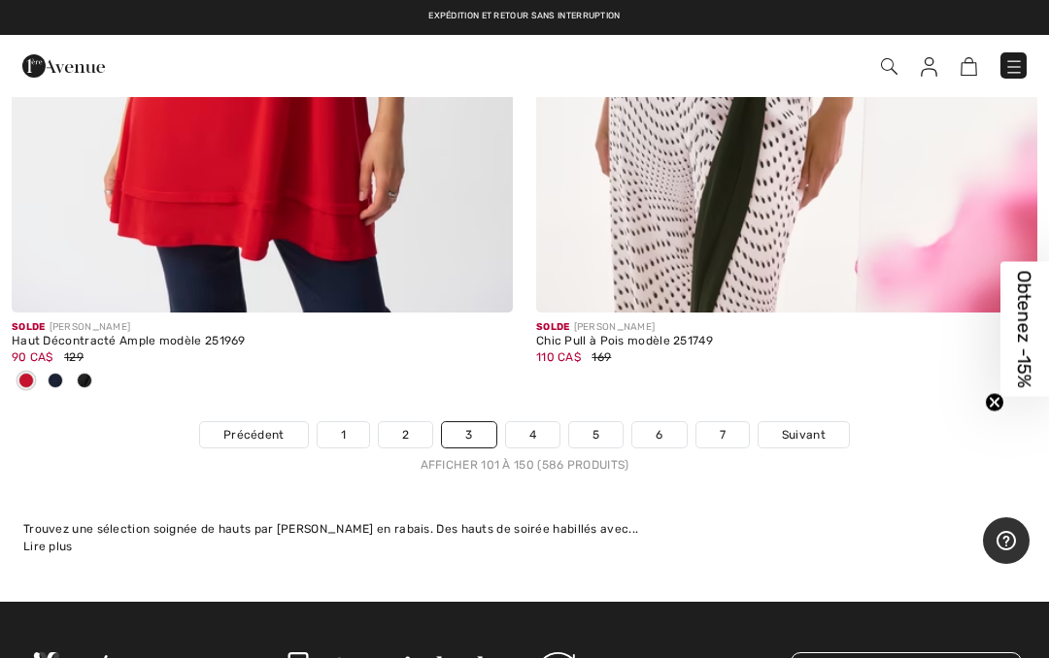
click at [527, 422] on link "4" at bounding box center [532, 434] width 53 height 25
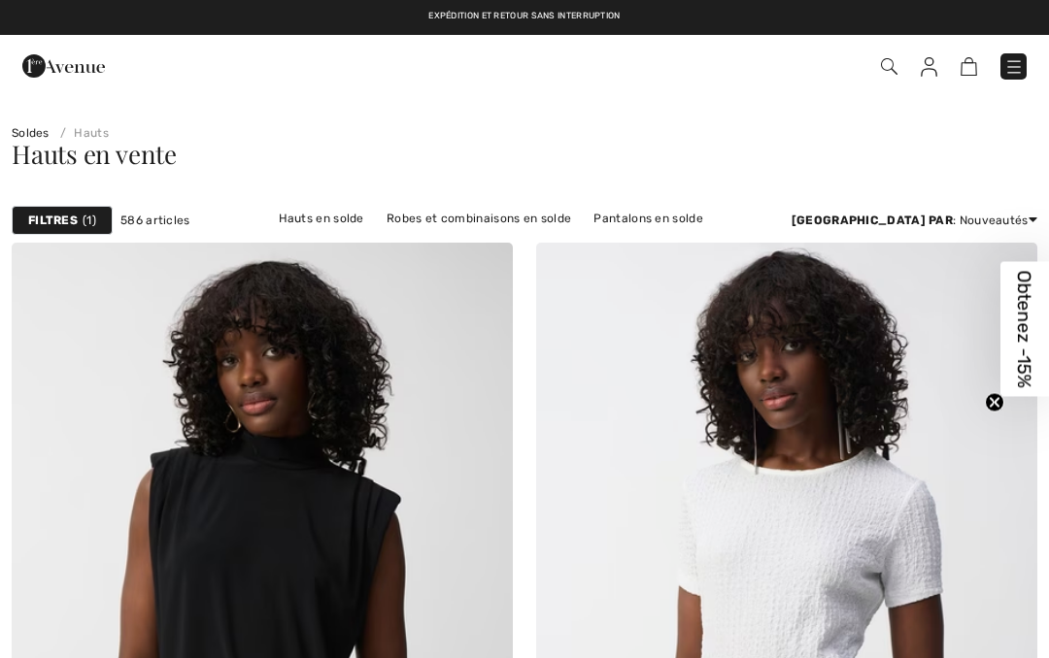
checkbox input "true"
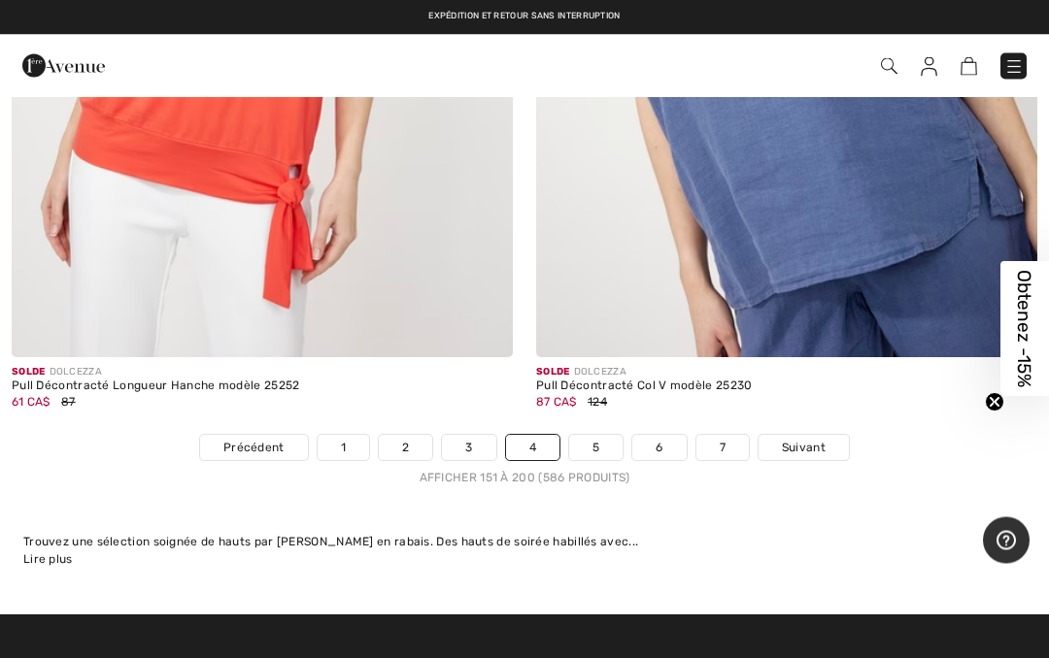
scroll to position [21555, 0]
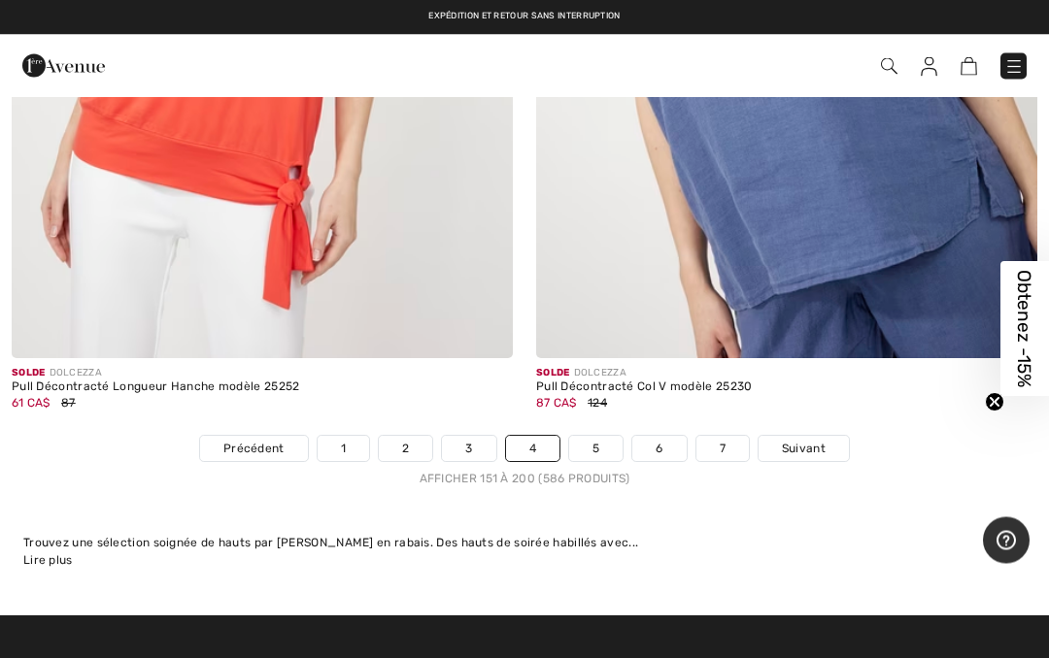
click at [593, 437] on link "5" at bounding box center [595, 449] width 53 height 25
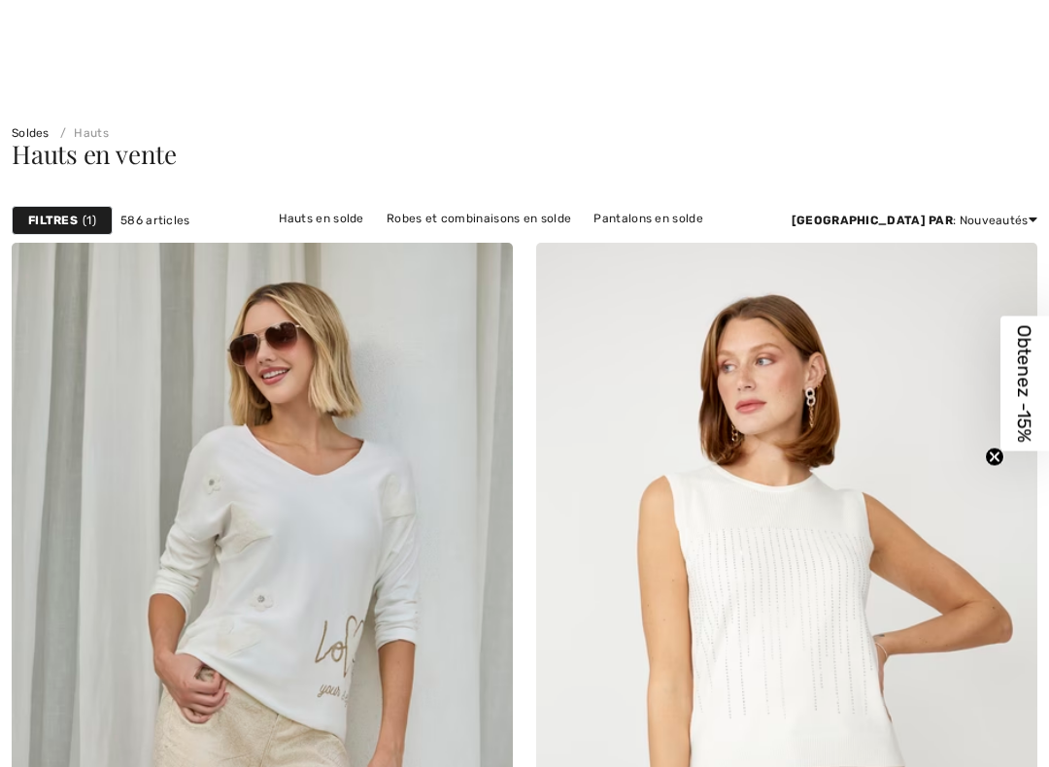
checkbox input "true"
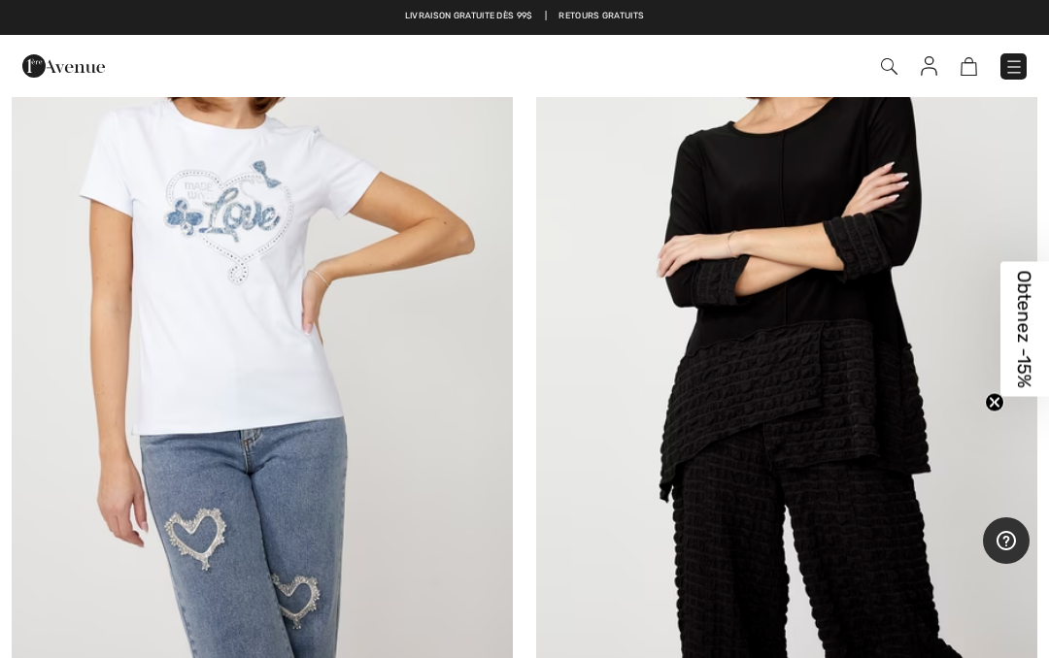
scroll to position [2789, 0]
